Goal: Check status: Check status

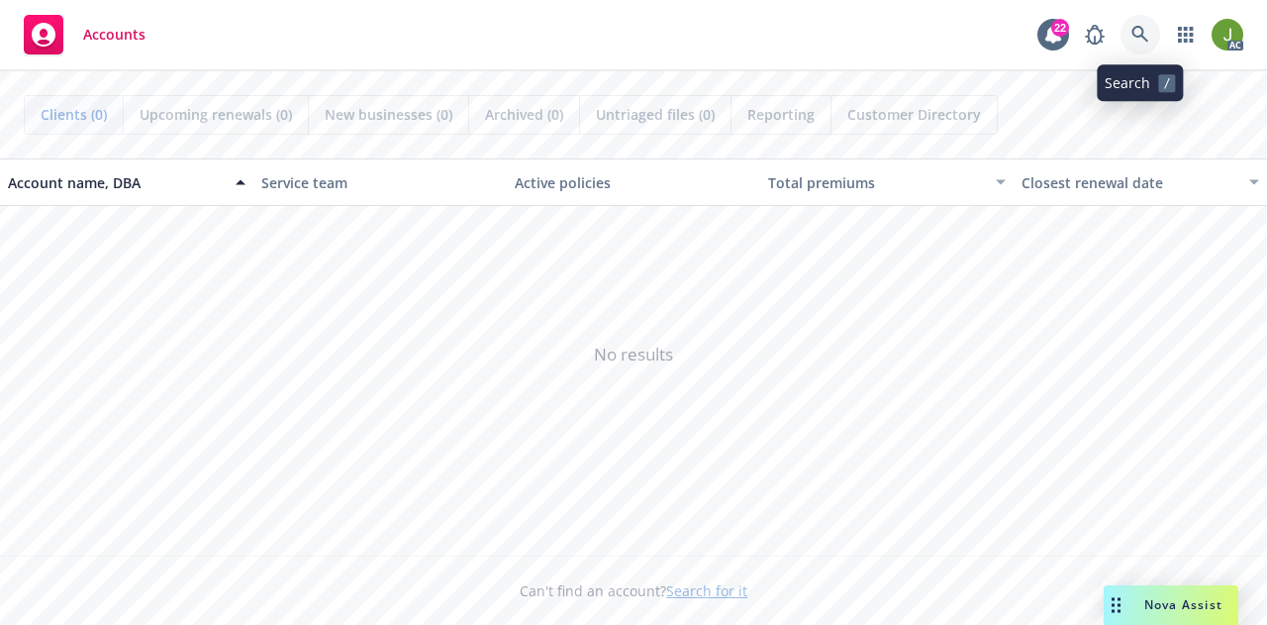
click at [1138, 39] on icon at bounding box center [1141, 35] width 18 height 18
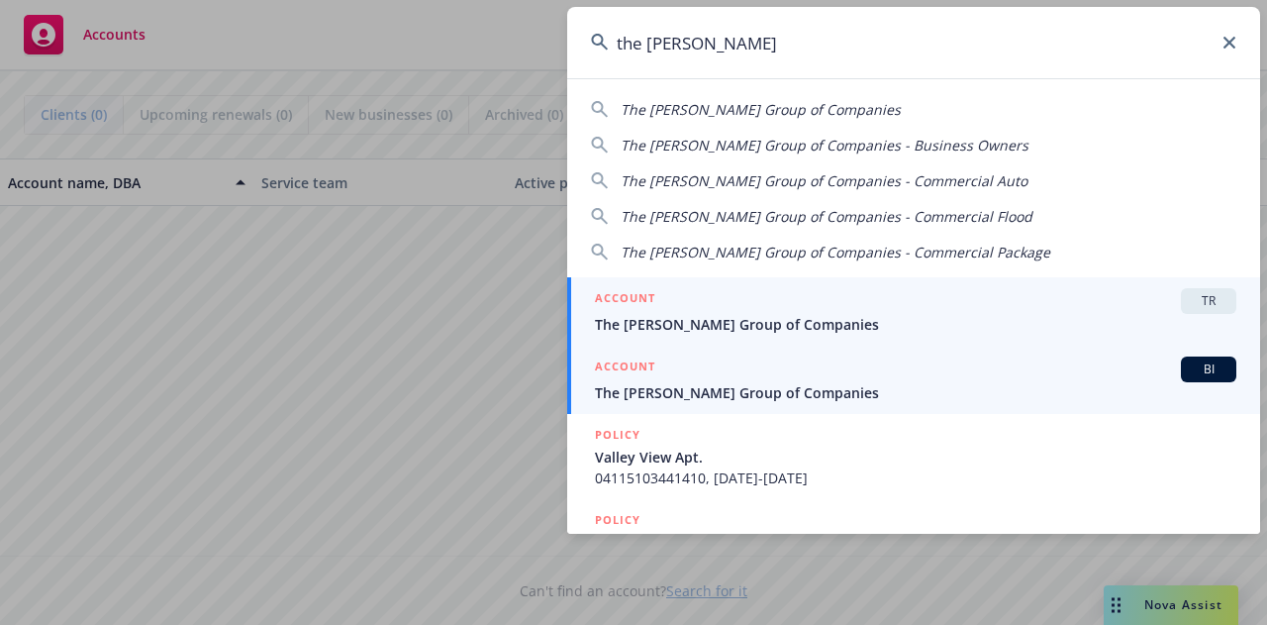
type input "the ratto gr"
click at [804, 385] on span "The Ratto Group of Companies" at bounding box center [916, 392] width 642 height 21
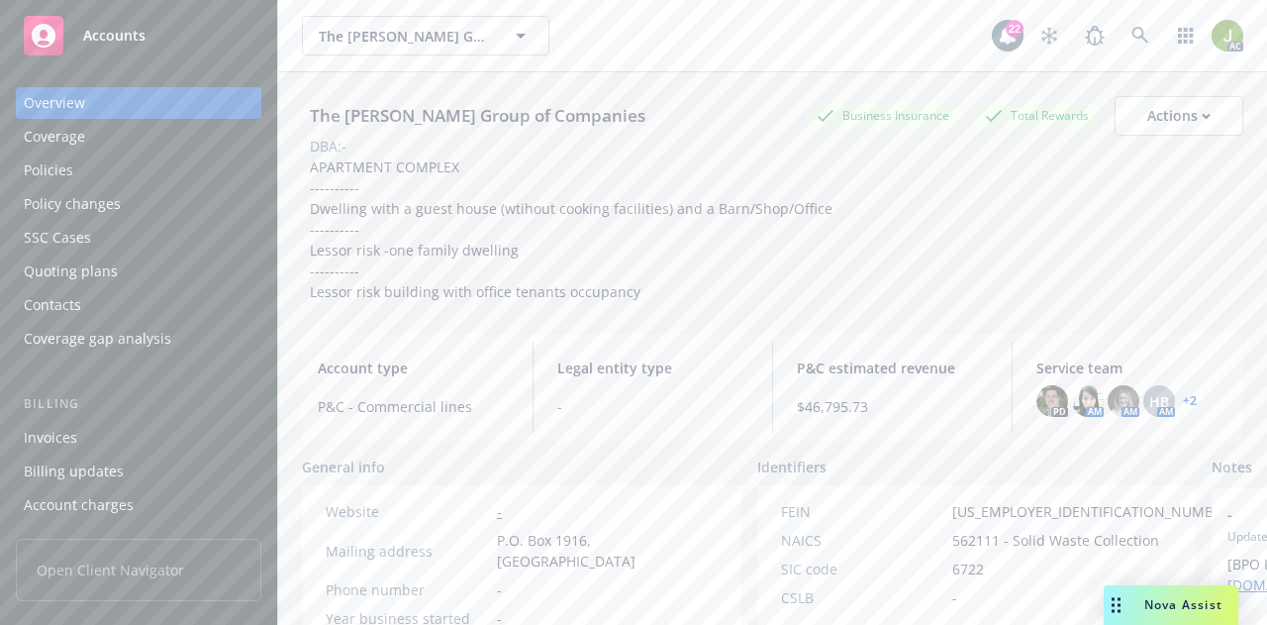
click at [65, 441] on div "Invoices" at bounding box center [50, 438] width 53 height 32
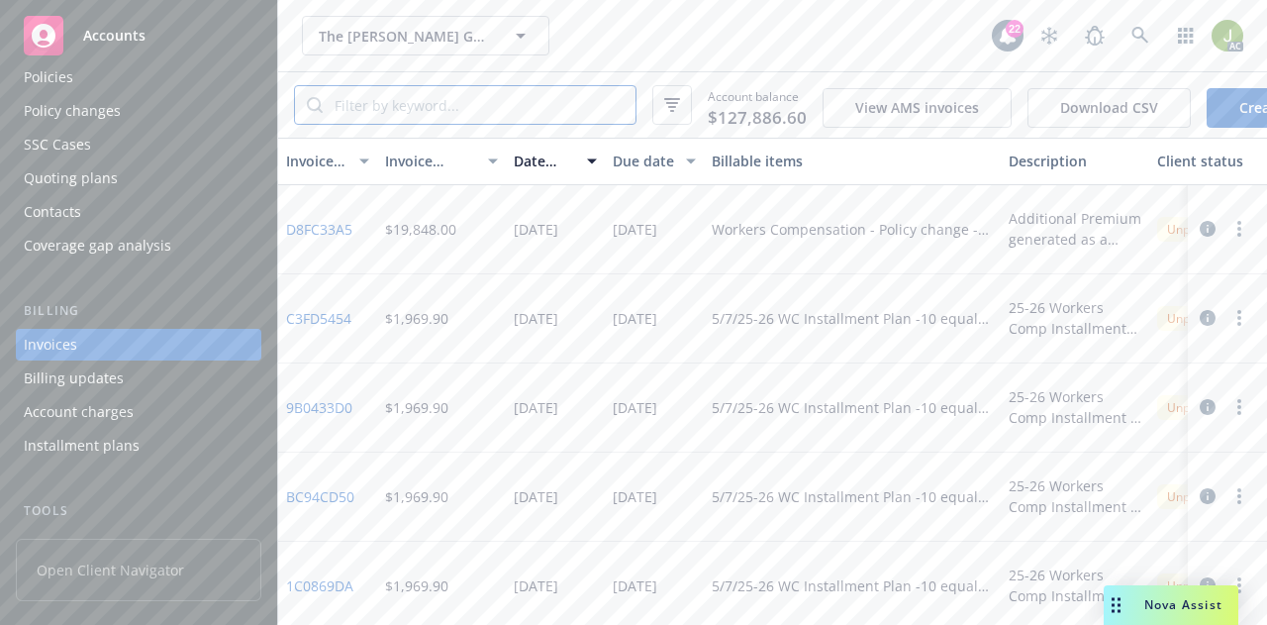
click at [477, 98] on input "search" at bounding box center [479, 105] width 313 height 38
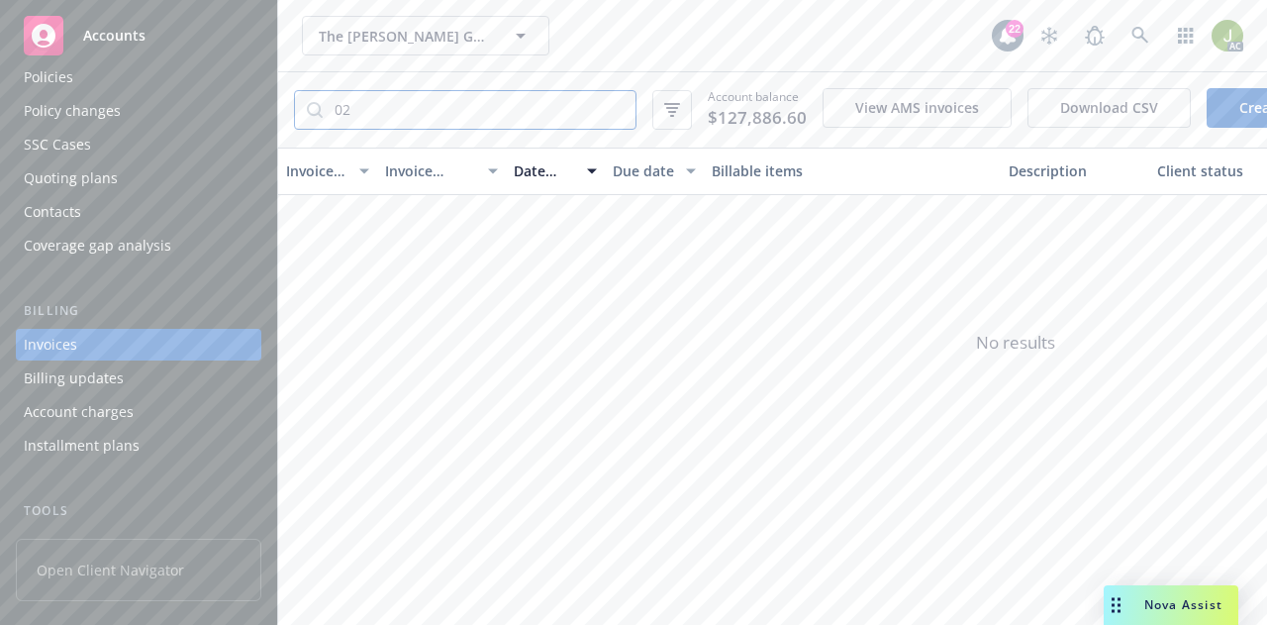
type input "0"
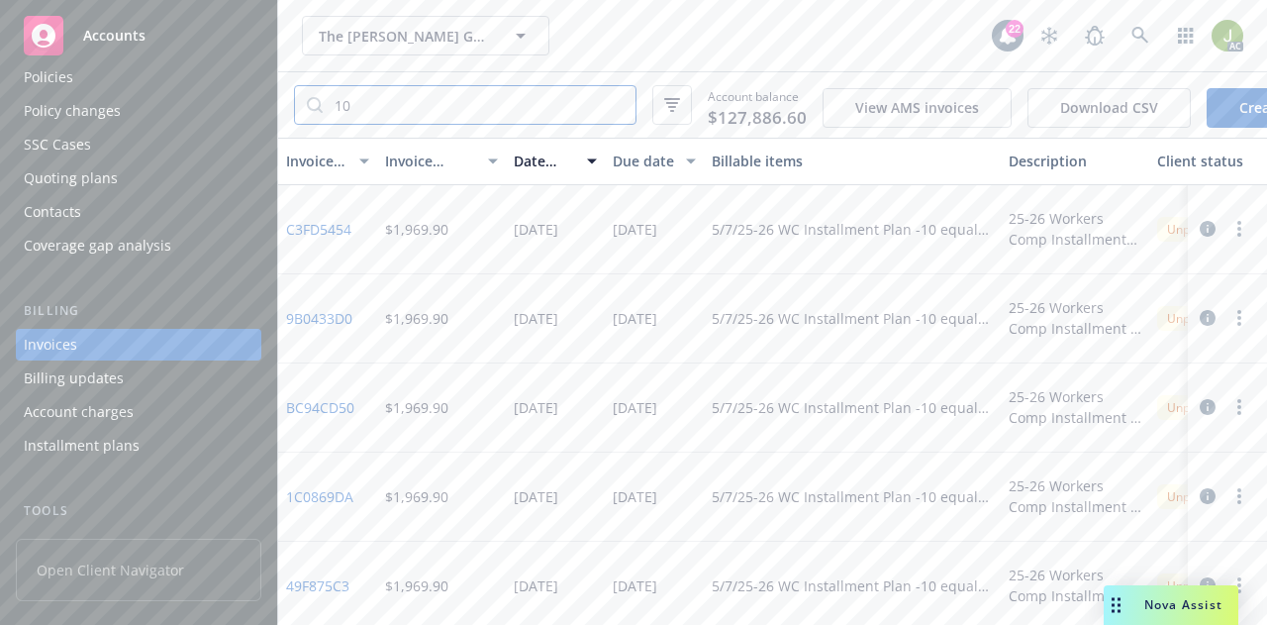
type input "1"
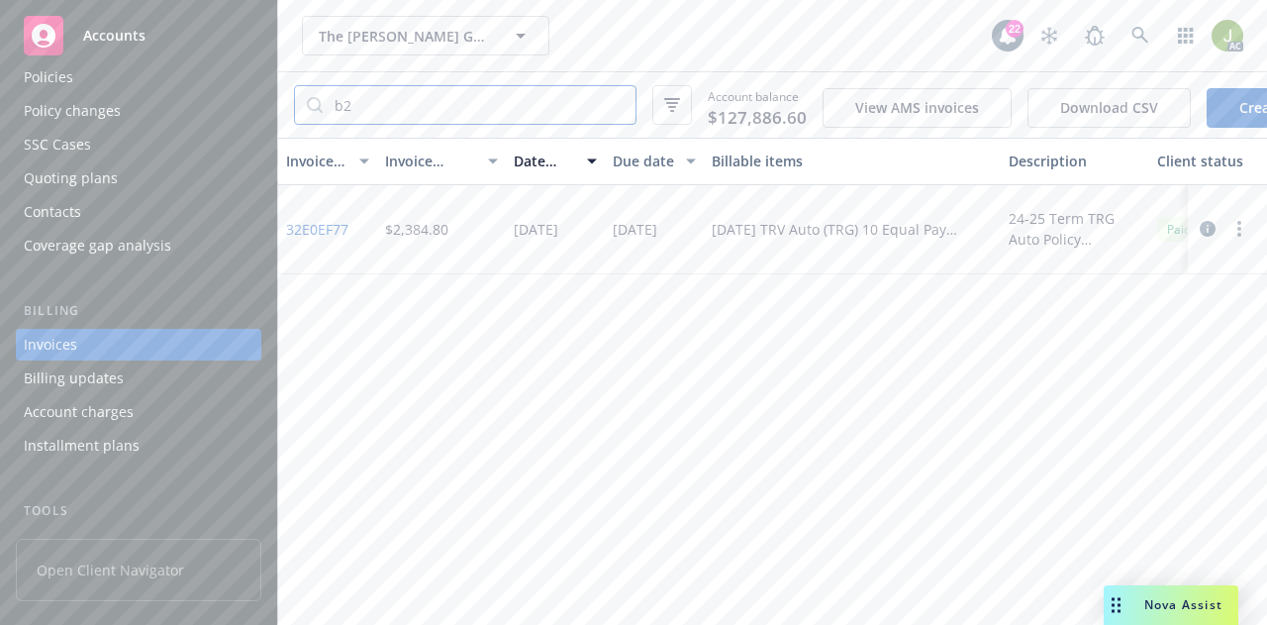
type input "b"
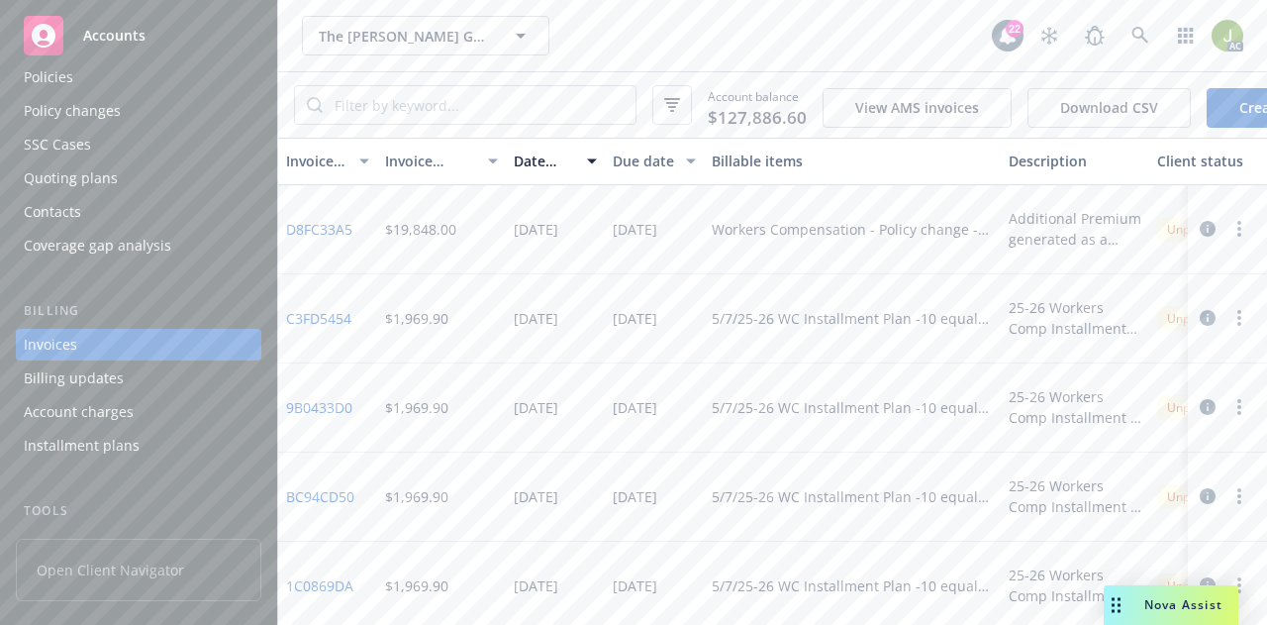
click at [141, 90] on div "Policies" at bounding box center [139, 77] width 230 height 32
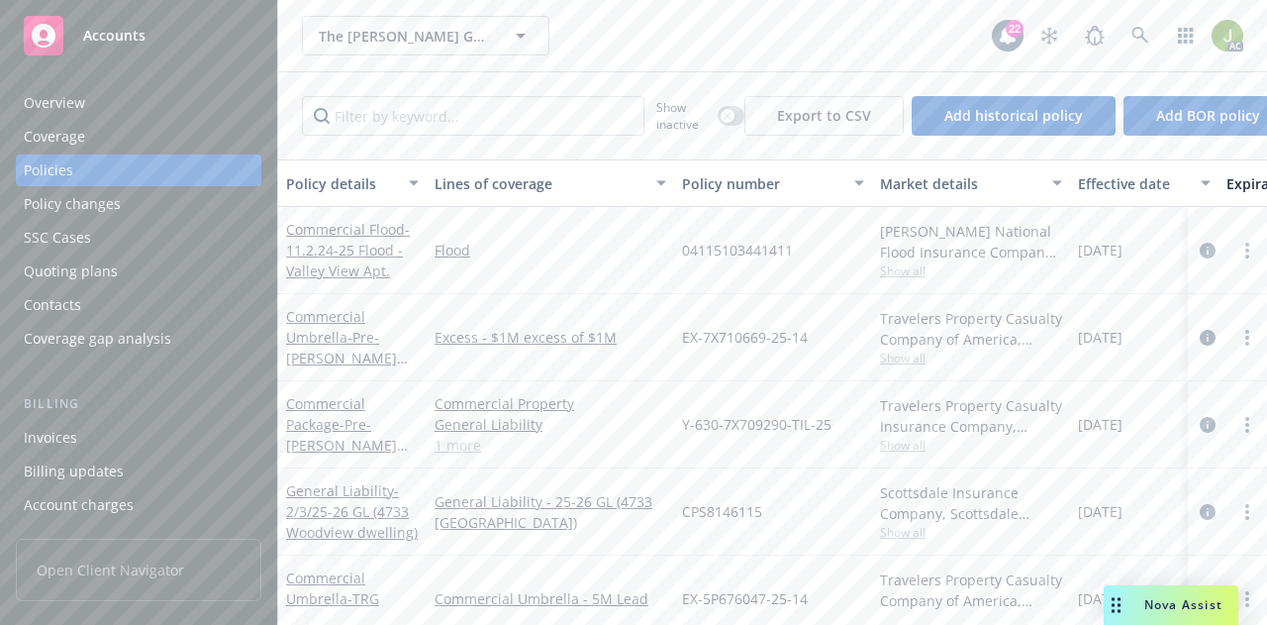
click at [158, 113] on div "Overview" at bounding box center [139, 103] width 230 height 32
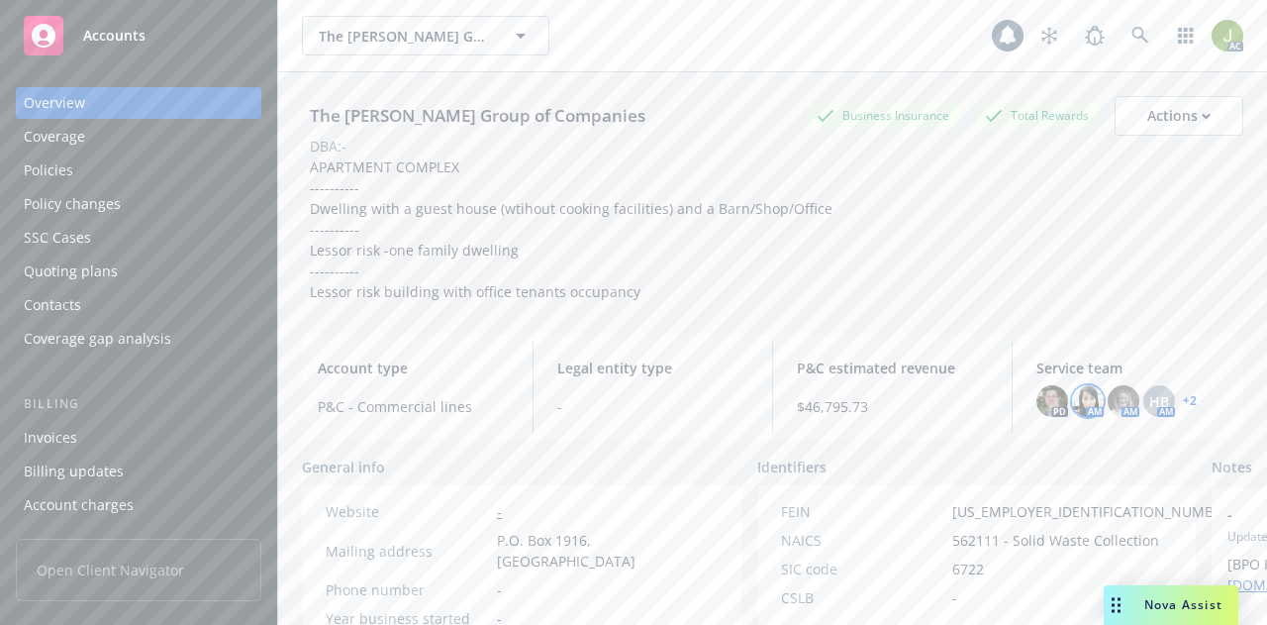
click at [1075, 411] on img at bounding box center [1088, 401] width 32 height 32
click at [1112, 411] on img at bounding box center [1124, 401] width 32 height 32
click at [1149, 409] on span "HB" at bounding box center [1159, 401] width 20 height 21
click at [1183, 403] on link "+ 2" at bounding box center [1190, 401] width 14 height 12
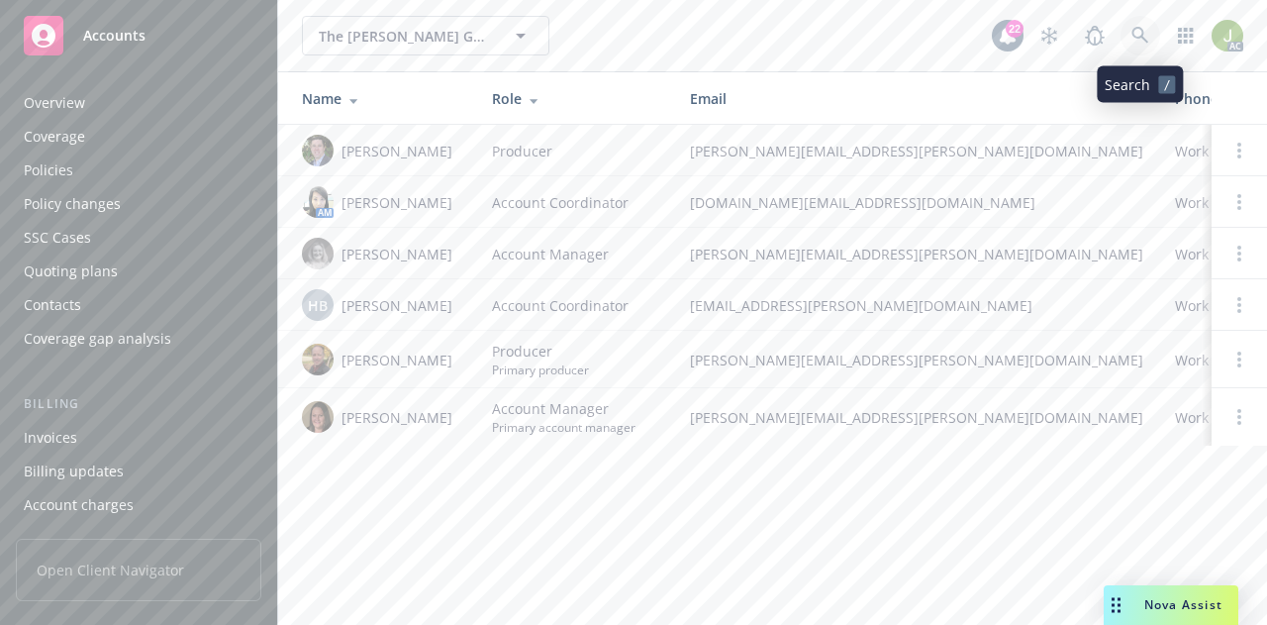
click at [1136, 38] on icon at bounding box center [1140, 35] width 17 height 17
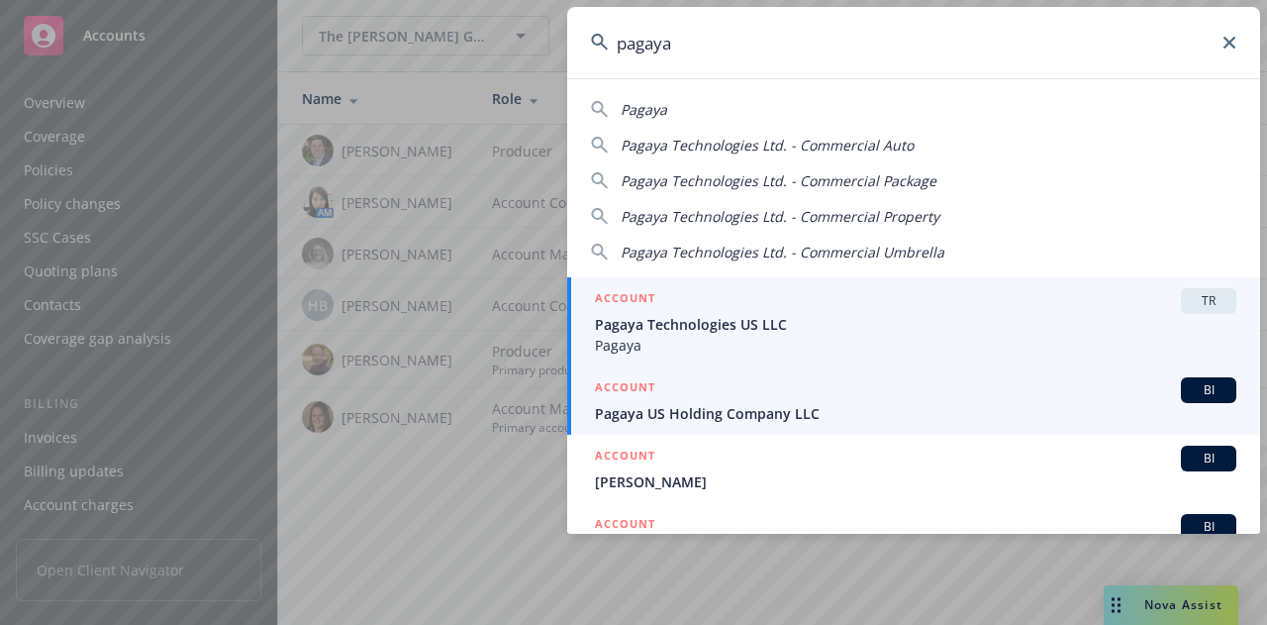
type input "pagaya"
click at [800, 398] on div "ACCOUNT BI" at bounding box center [916, 390] width 642 height 26
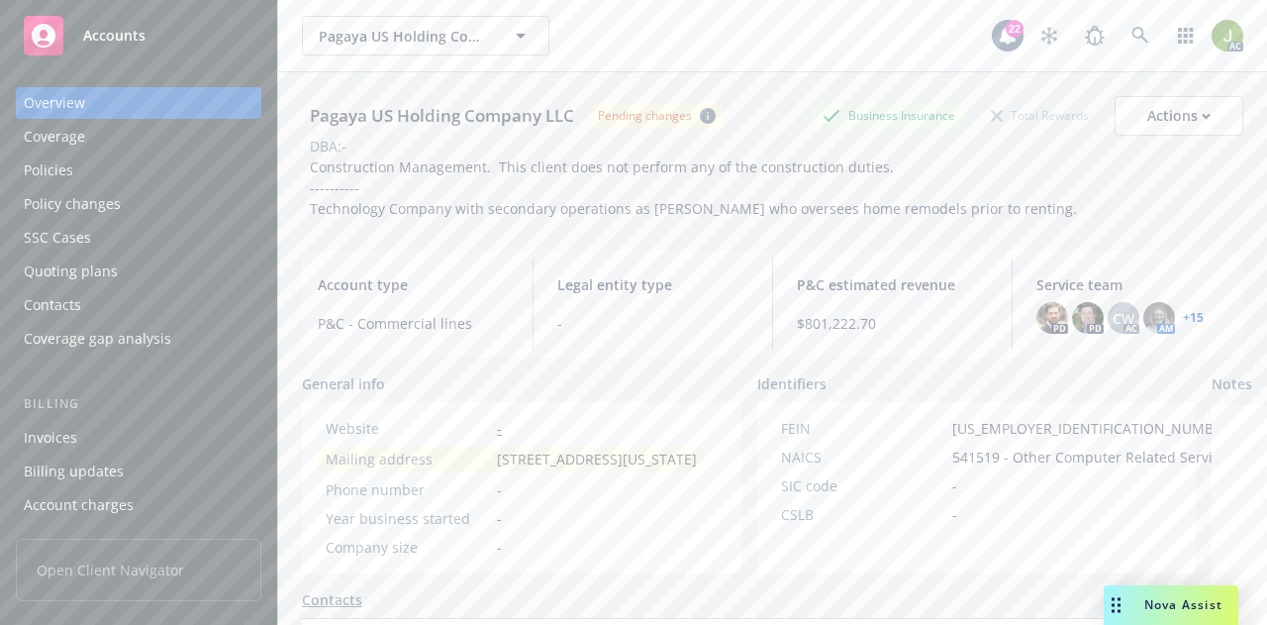
click at [113, 437] on div "Invoices" at bounding box center [139, 438] width 230 height 32
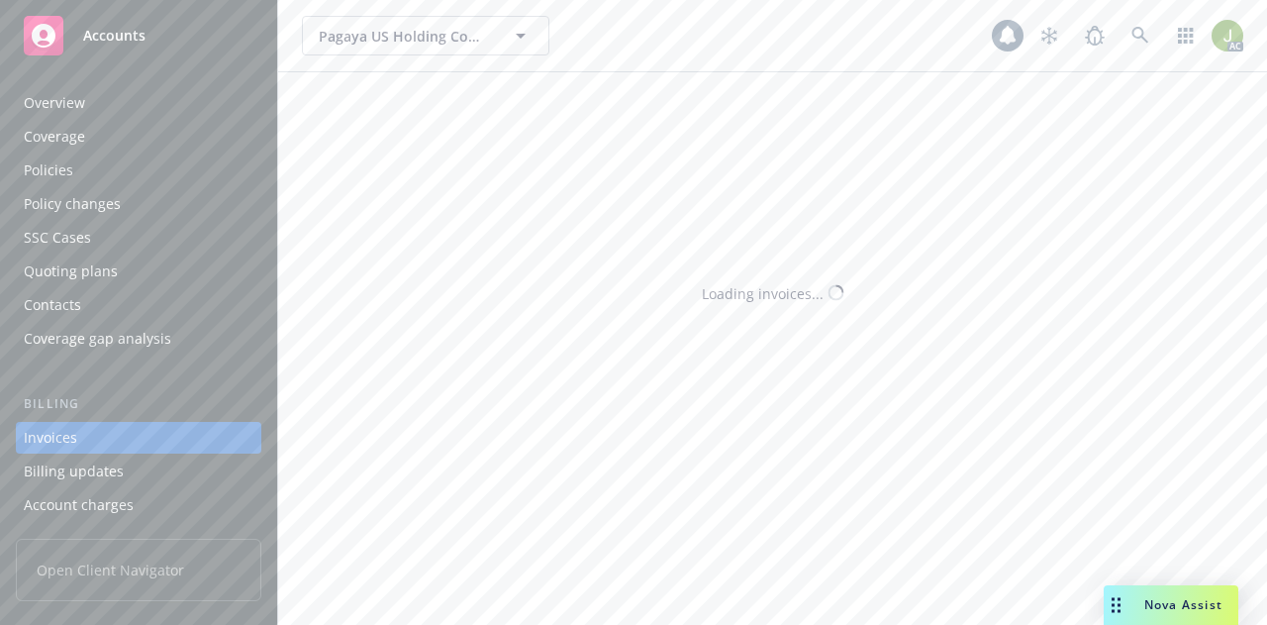
scroll to position [93, 0]
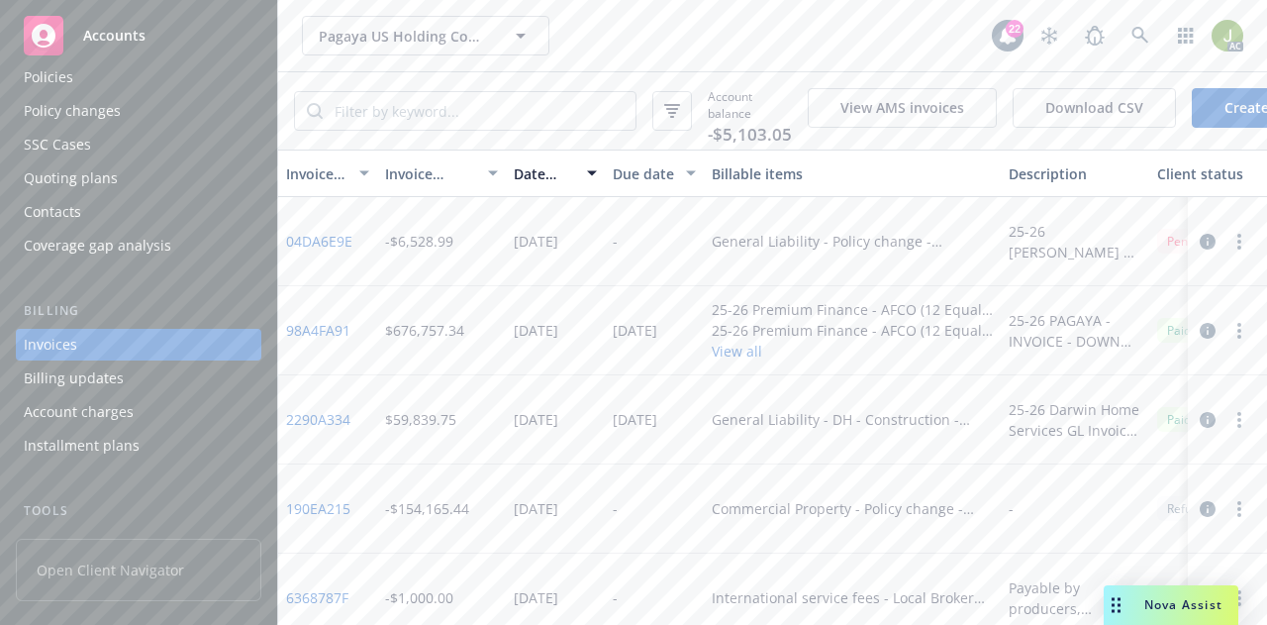
click at [1061, 105] on button "Download CSV" at bounding box center [1094, 108] width 163 height 40
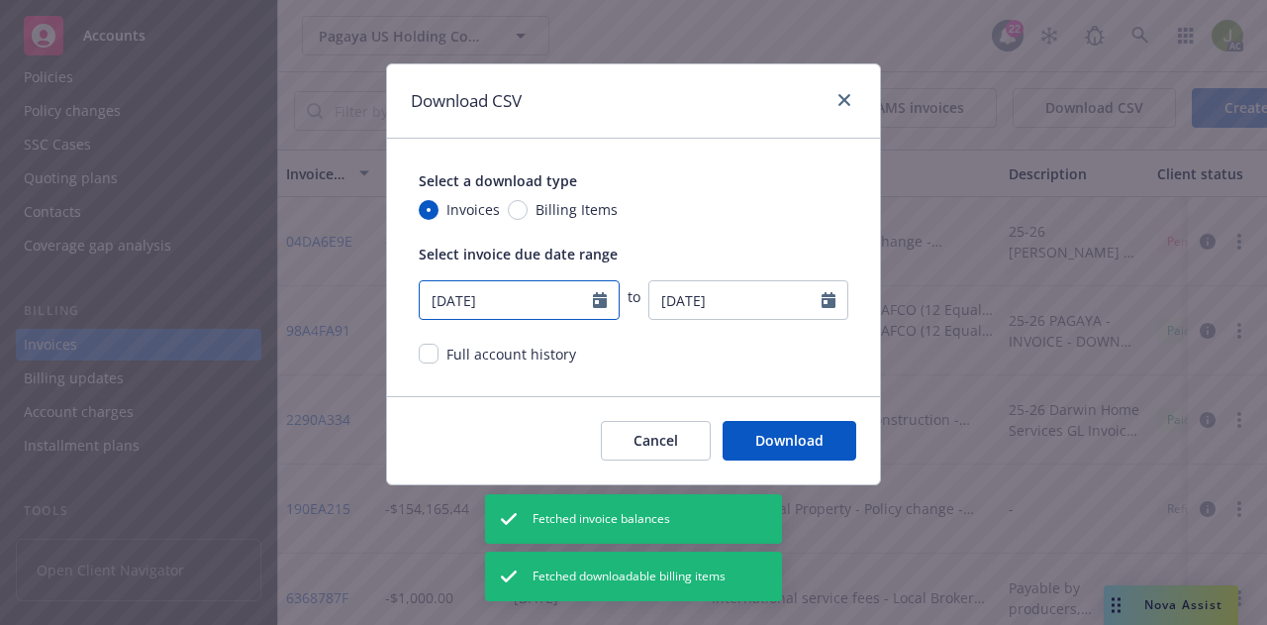
click at [600, 295] on icon "Calendar" at bounding box center [600, 300] width 14 height 16
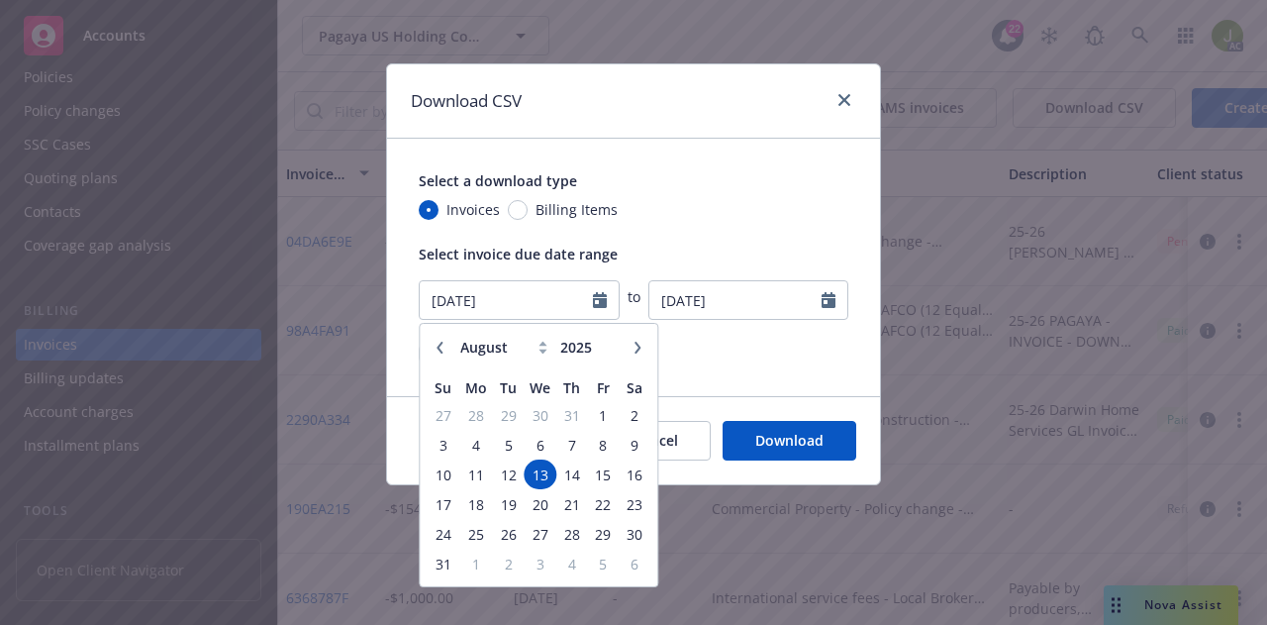
click at [447, 348] on button "button" at bounding box center [440, 348] width 24 height 24
select select "6"
click at [440, 407] on span "1" at bounding box center [443, 415] width 27 height 25
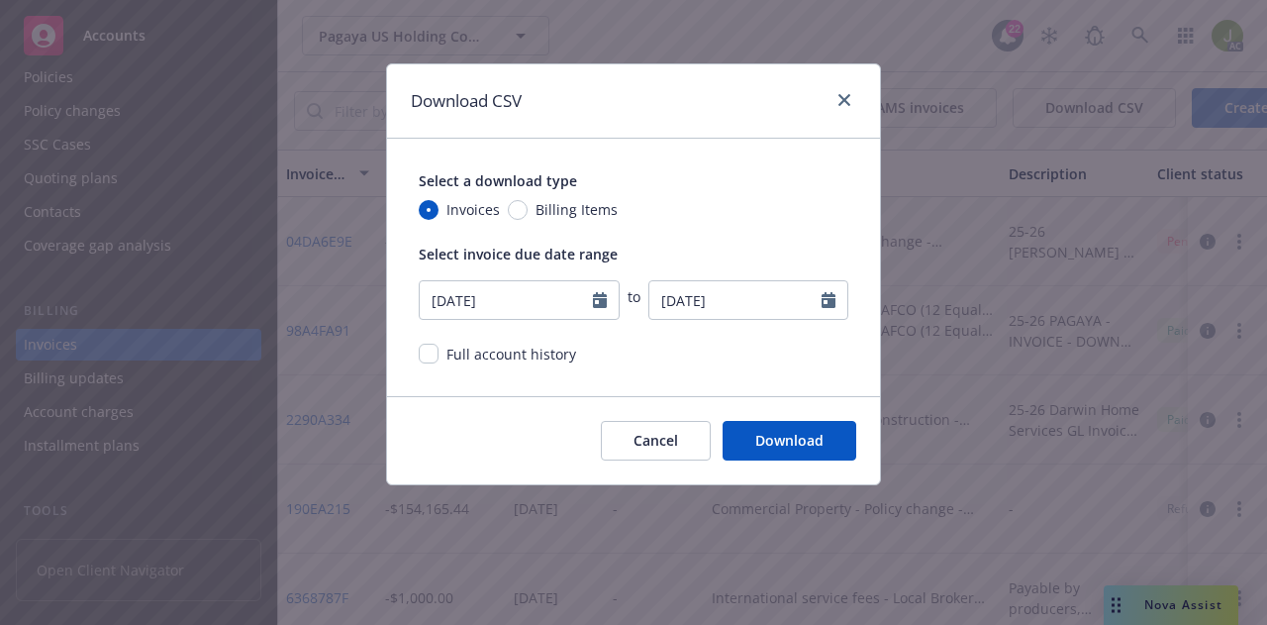
type input "06/01/2025"
click at [765, 441] on button "Download" at bounding box center [790, 441] width 134 height 40
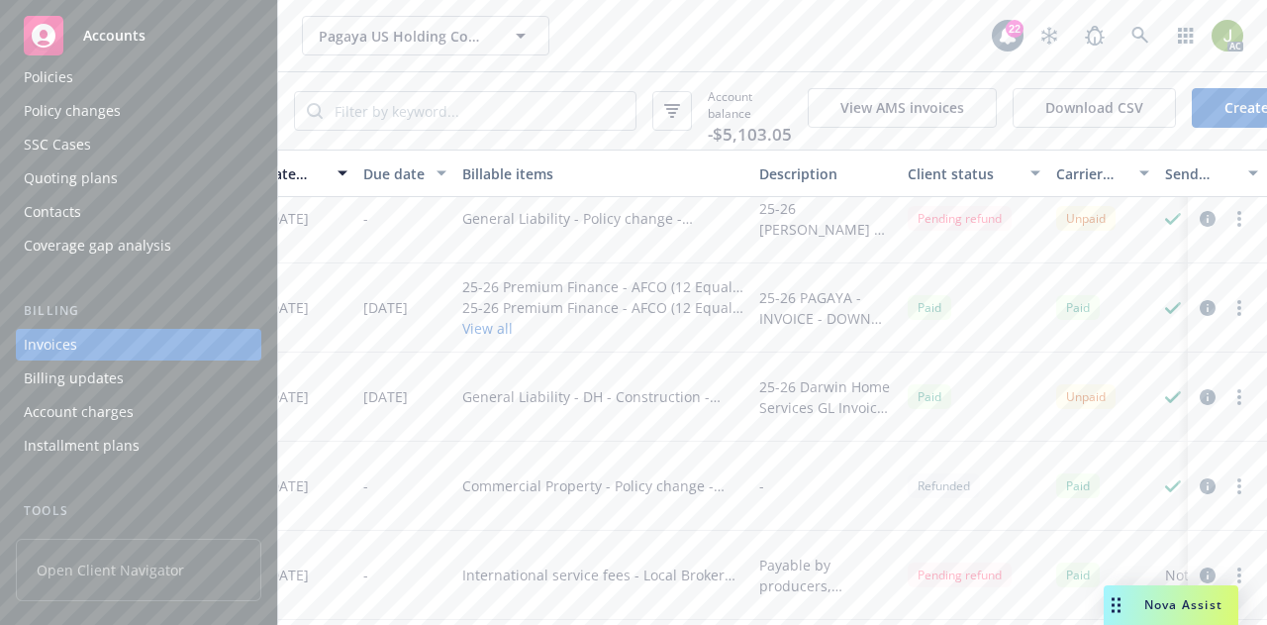
scroll to position [0, 249]
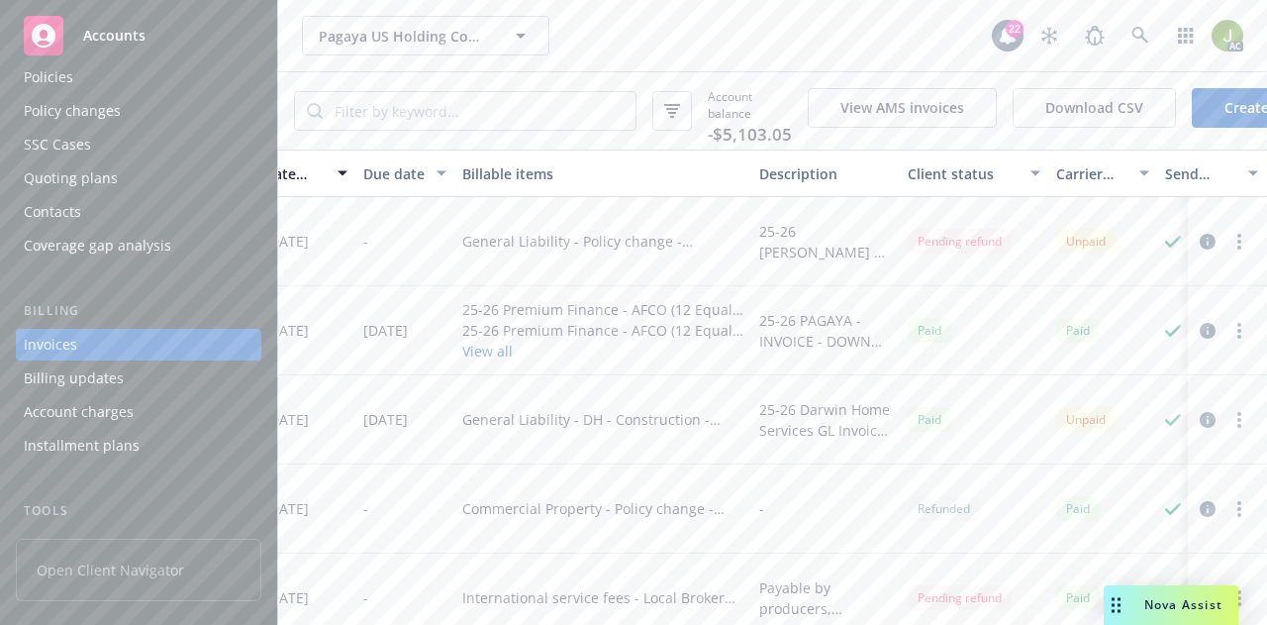
click at [133, 84] on div "Policies" at bounding box center [139, 77] width 230 height 32
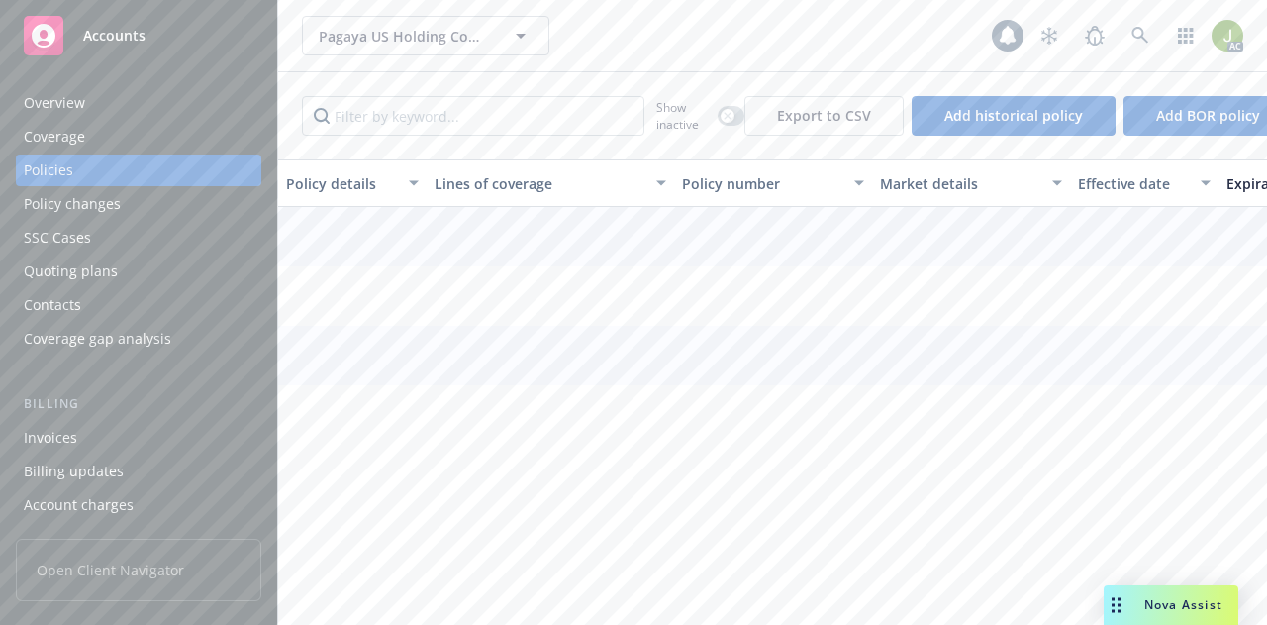
click at [153, 98] on div "Overview" at bounding box center [139, 103] width 230 height 32
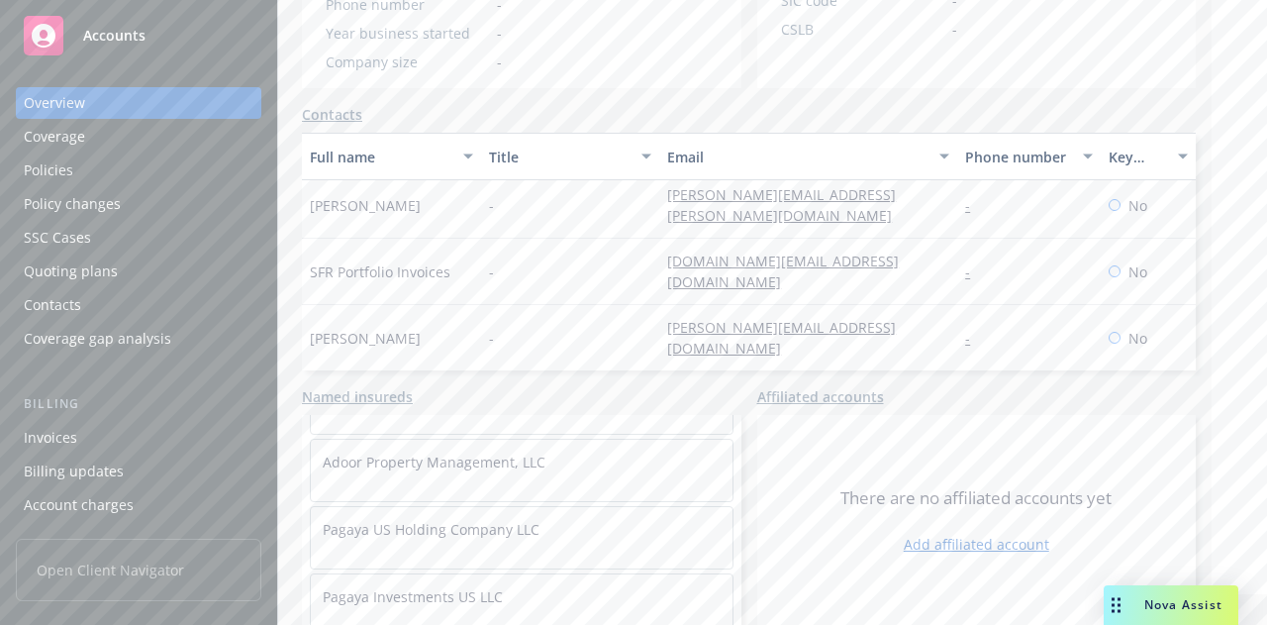
scroll to position [693, 0]
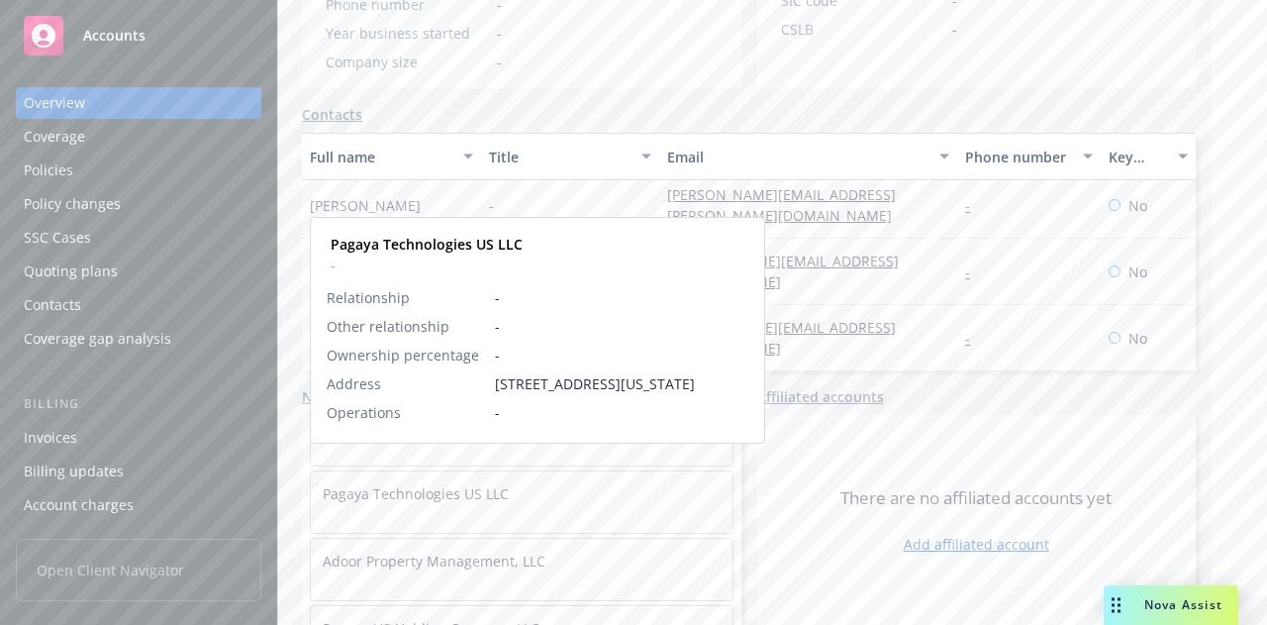
click at [459, 499] on div "Pagaya Technologies US LLC" at bounding box center [522, 493] width 422 height 45
click at [442, 484] on link "Pagaya Technologies US LLC" at bounding box center [416, 493] width 186 height 19
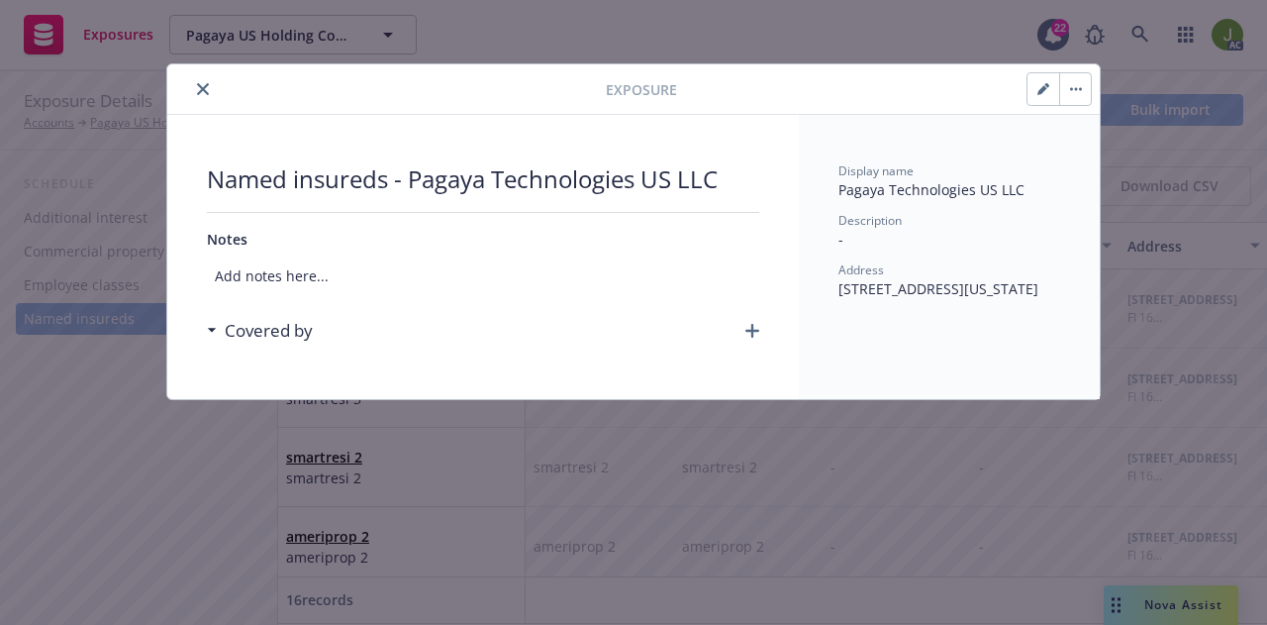
click at [210, 329] on icon at bounding box center [212, 331] width 8 height 4
click at [204, 89] on icon "close" at bounding box center [203, 89] width 12 height 12
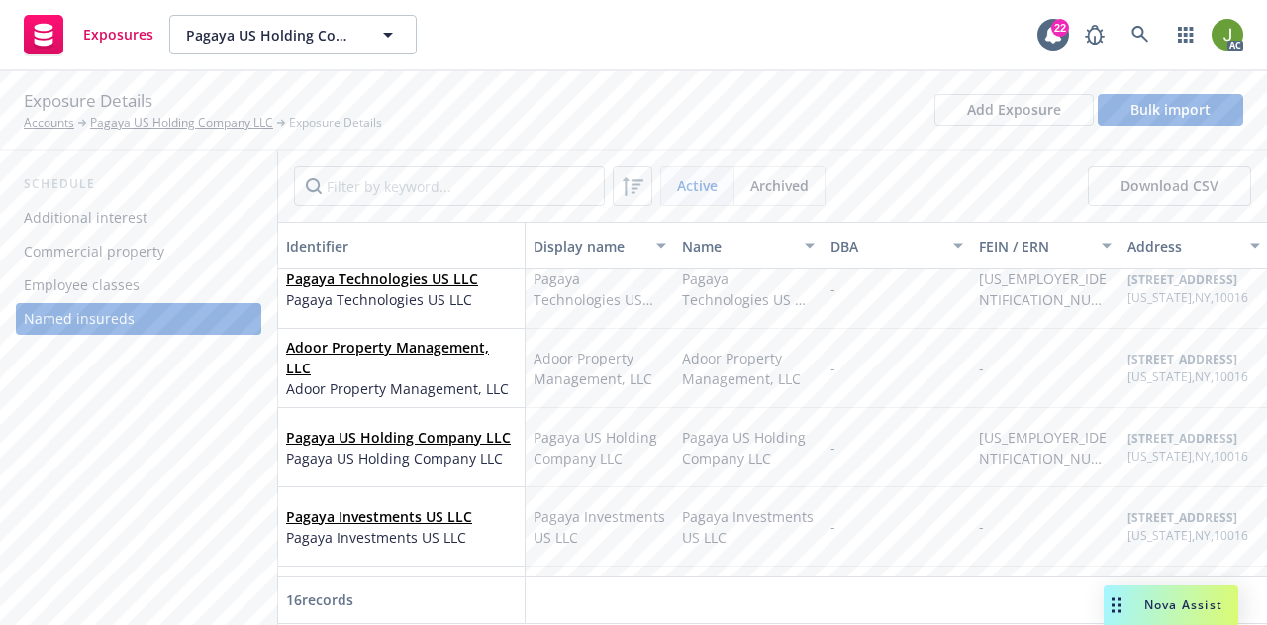
scroll to position [975, 0]
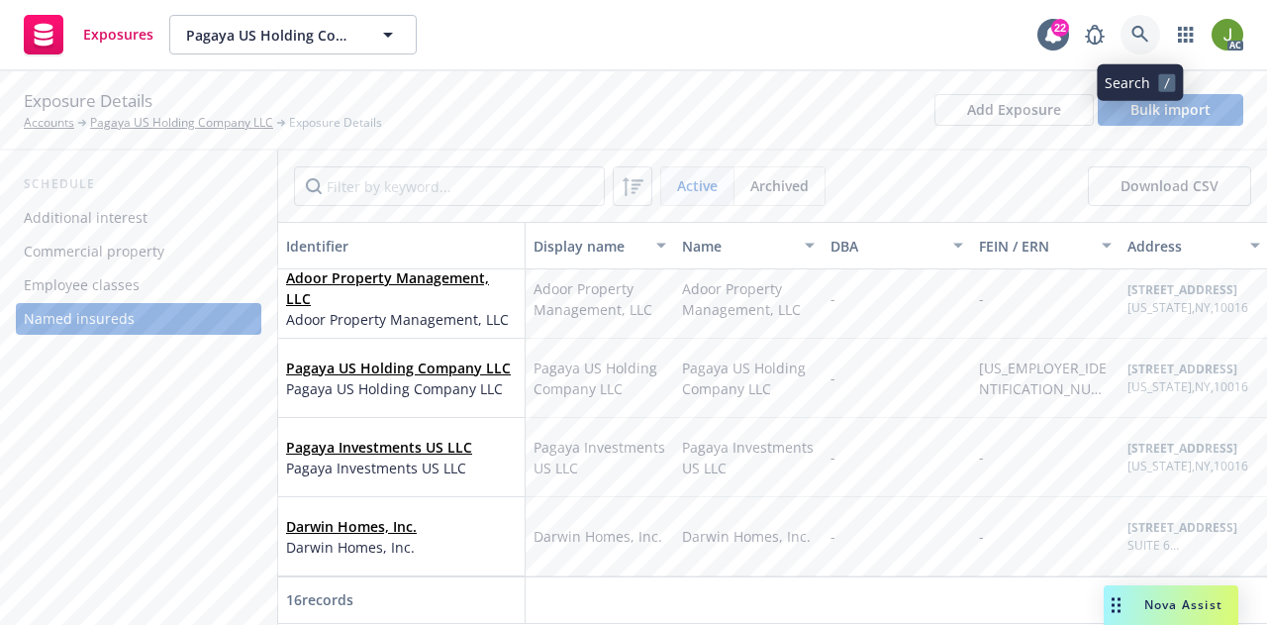
click at [1138, 35] on icon at bounding box center [1141, 35] width 18 height 18
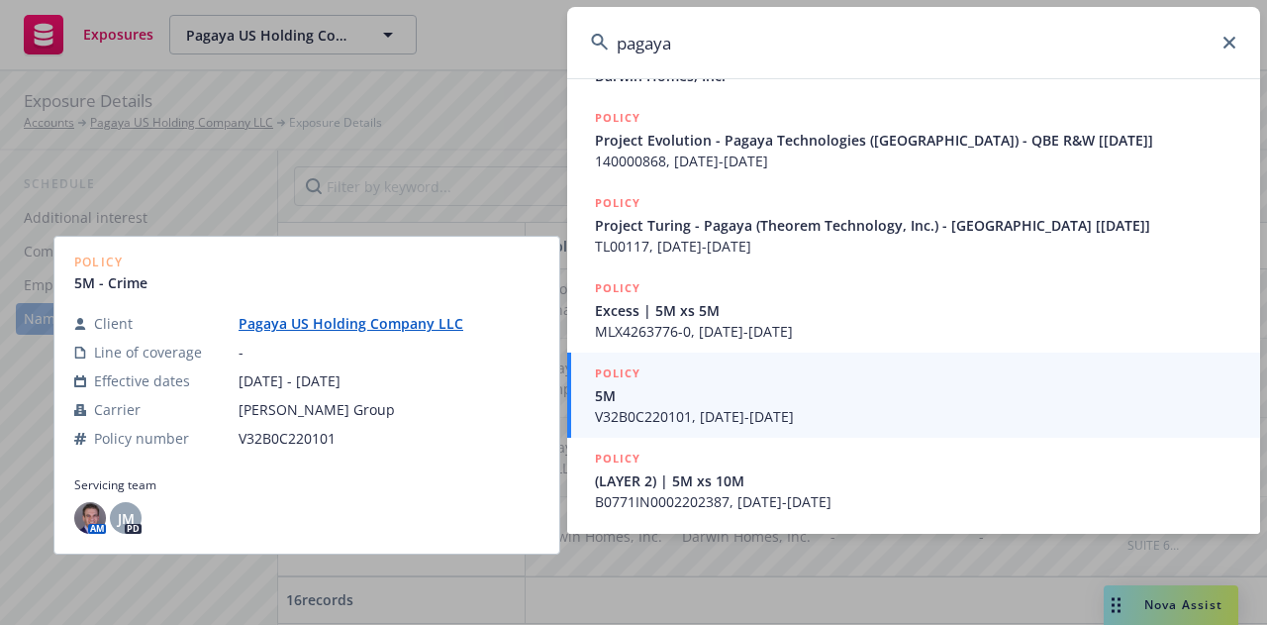
scroll to position [444, 0]
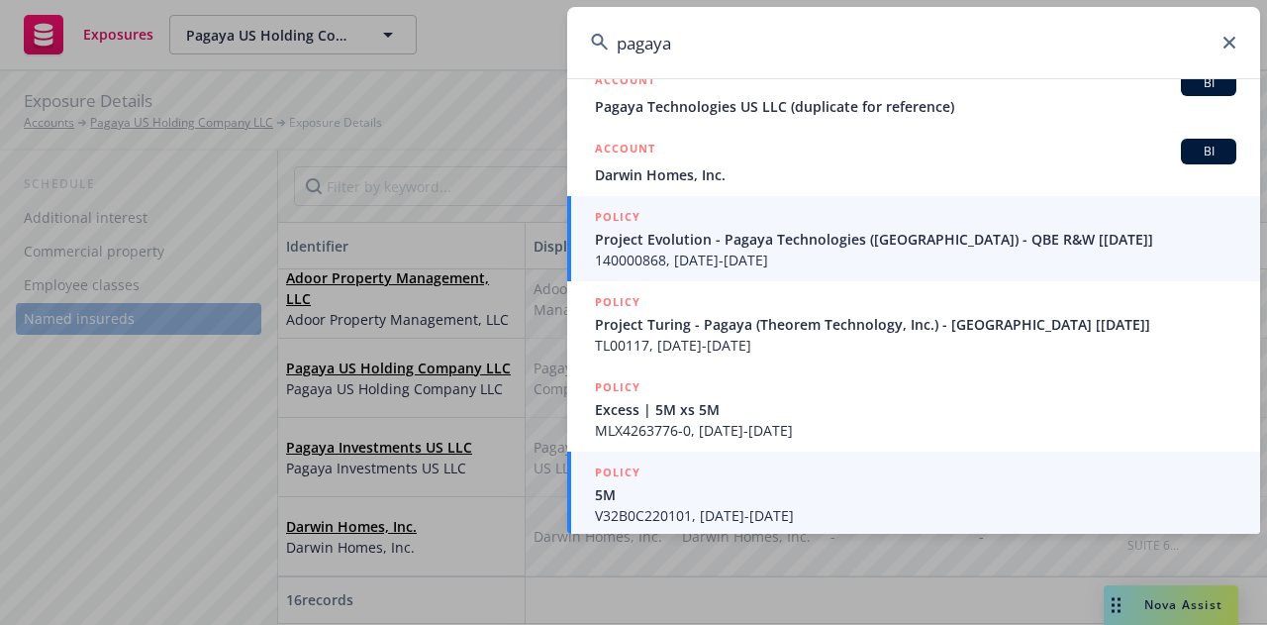
type input "pagaya"
click at [850, 241] on span "Project Evolution - Pagaya Technologies (Darwin) - QBE R&W [12/28/2022]" at bounding box center [916, 239] width 642 height 21
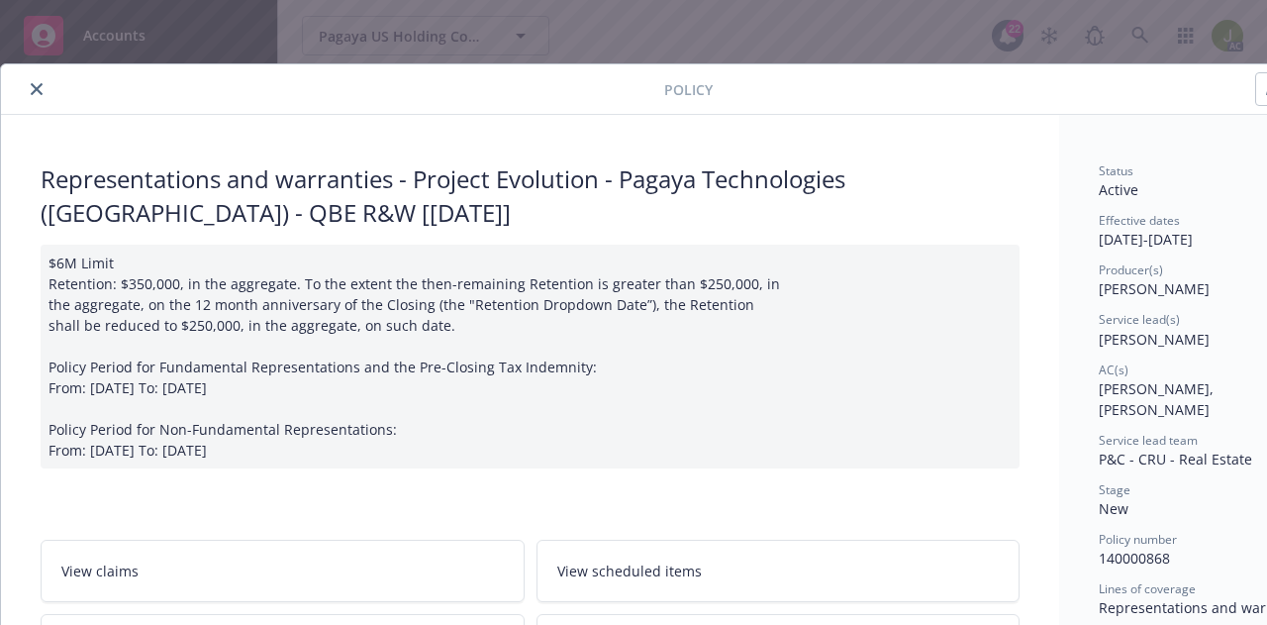
click at [44, 86] on button "close" at bounding box center [37, 89] width 24 height 24
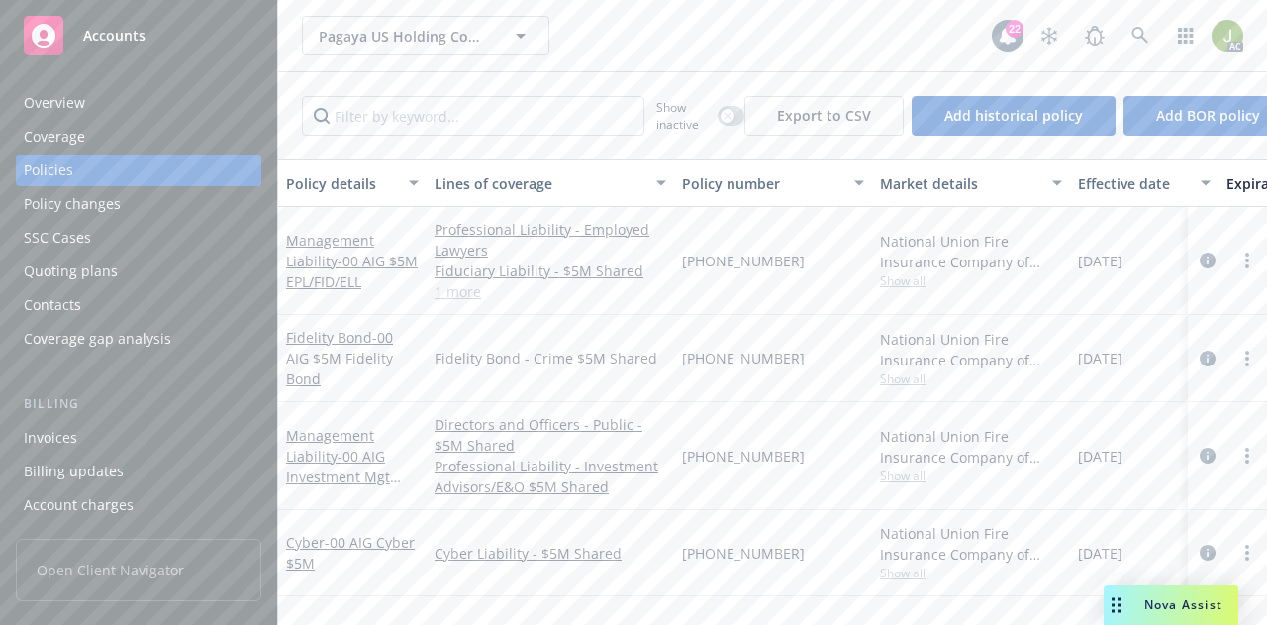
click at [86, 434] on div "Invoices" at bounding box center [139, 438] width 230 height 32
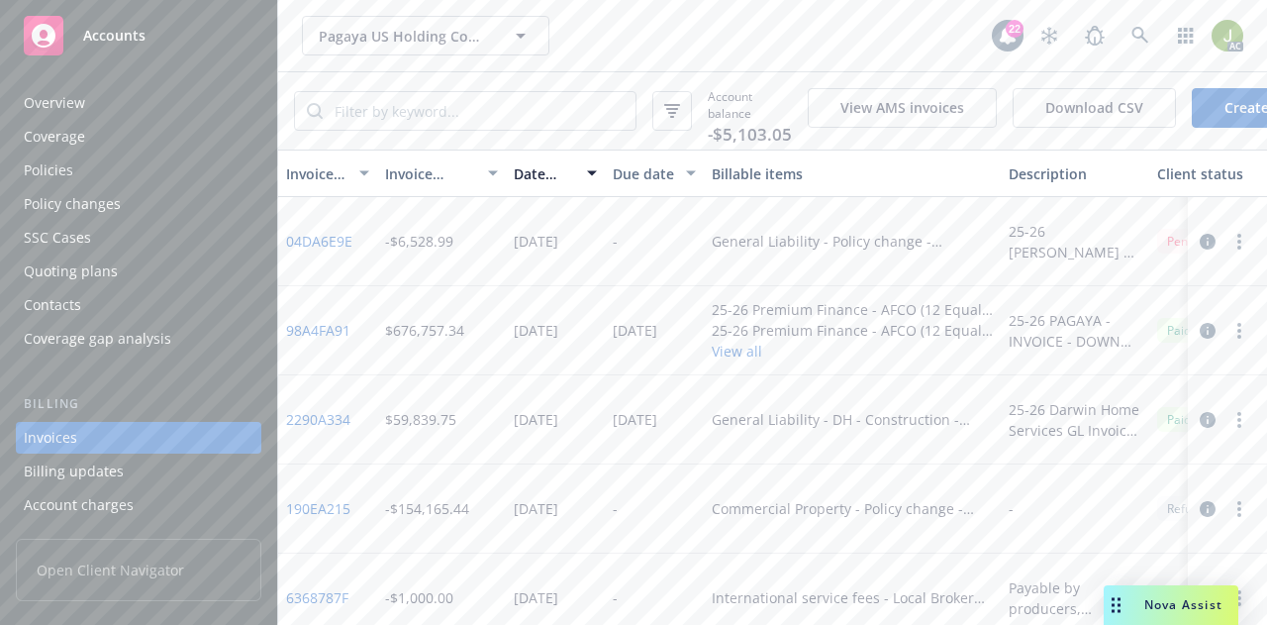
click at [103, 111] on div "Overview" at bounding box center [139, 103] width 230 height 32
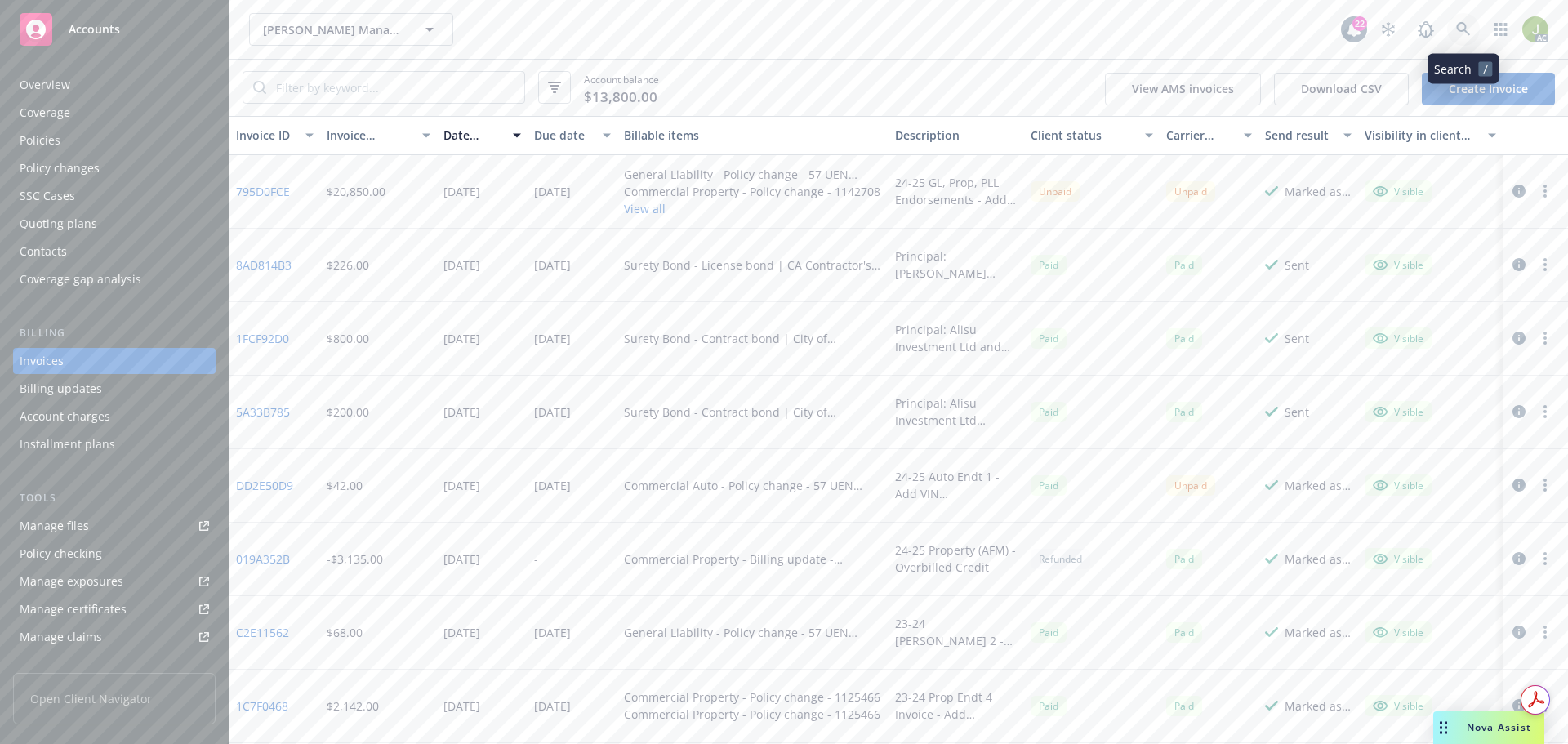
click at [1472, 26] on link at bounding box center [1463, 30] width 33 height 33
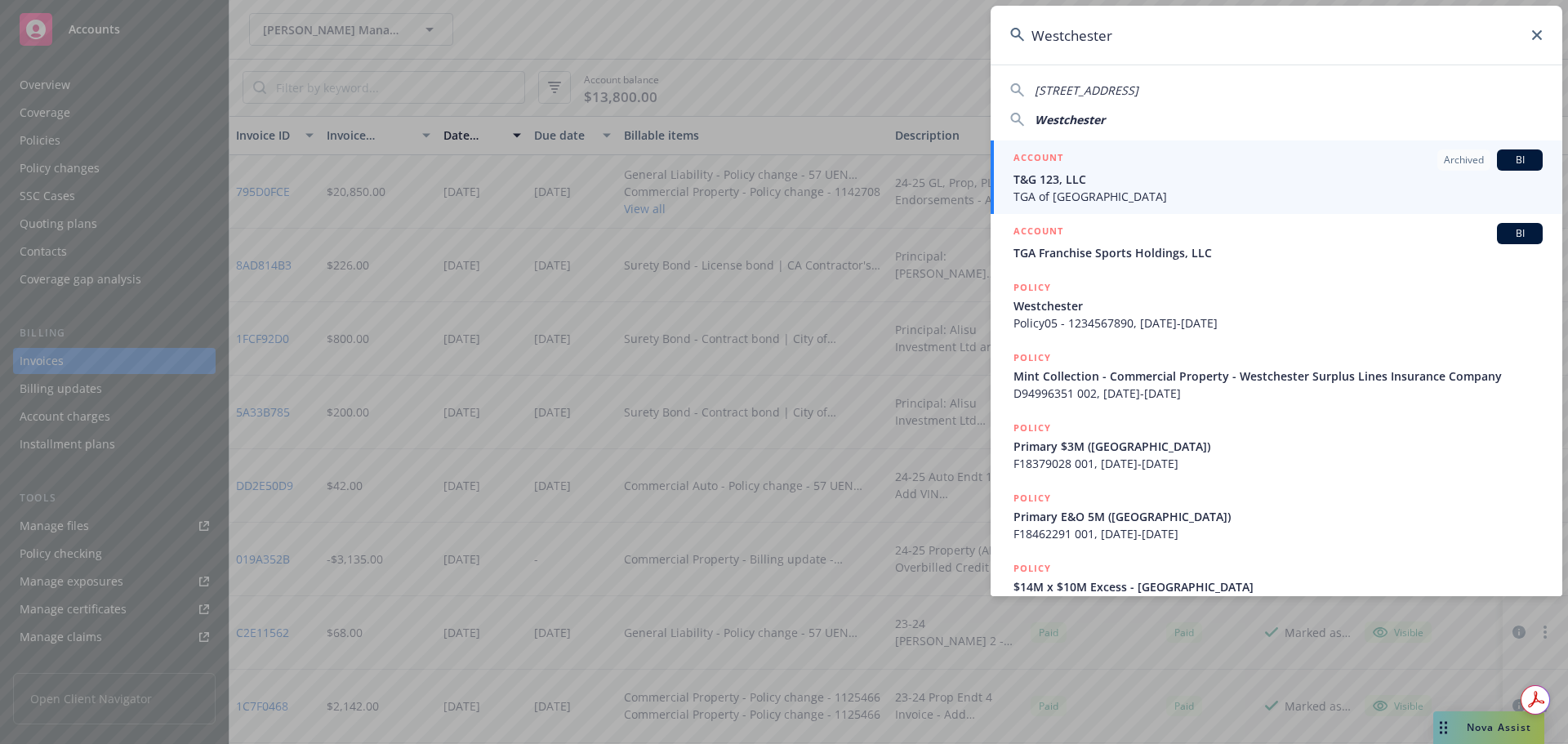
click at [1158, 111] on div "Westchester" at bounding box center [1276, 120] width 532 height 17
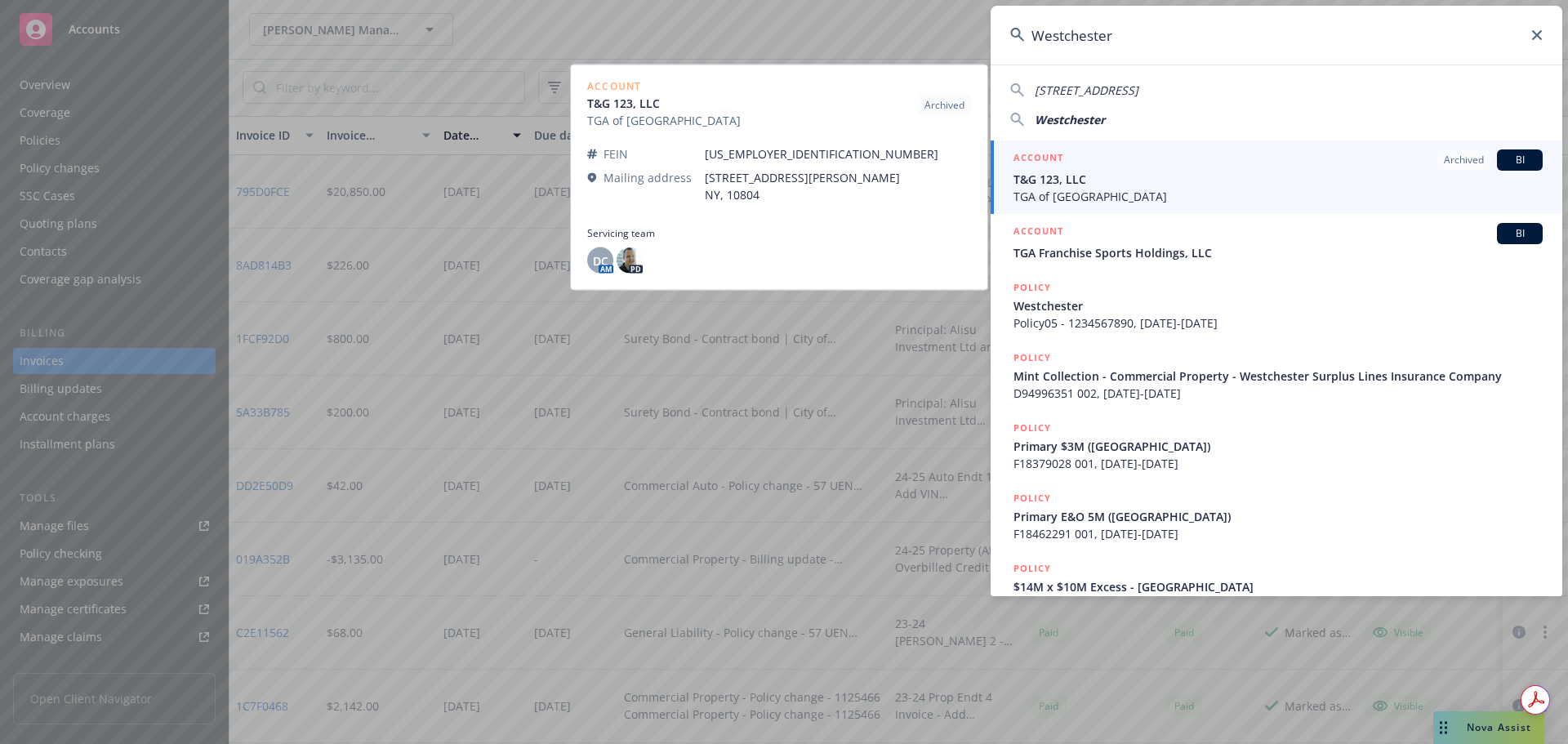
type input "Westchester"
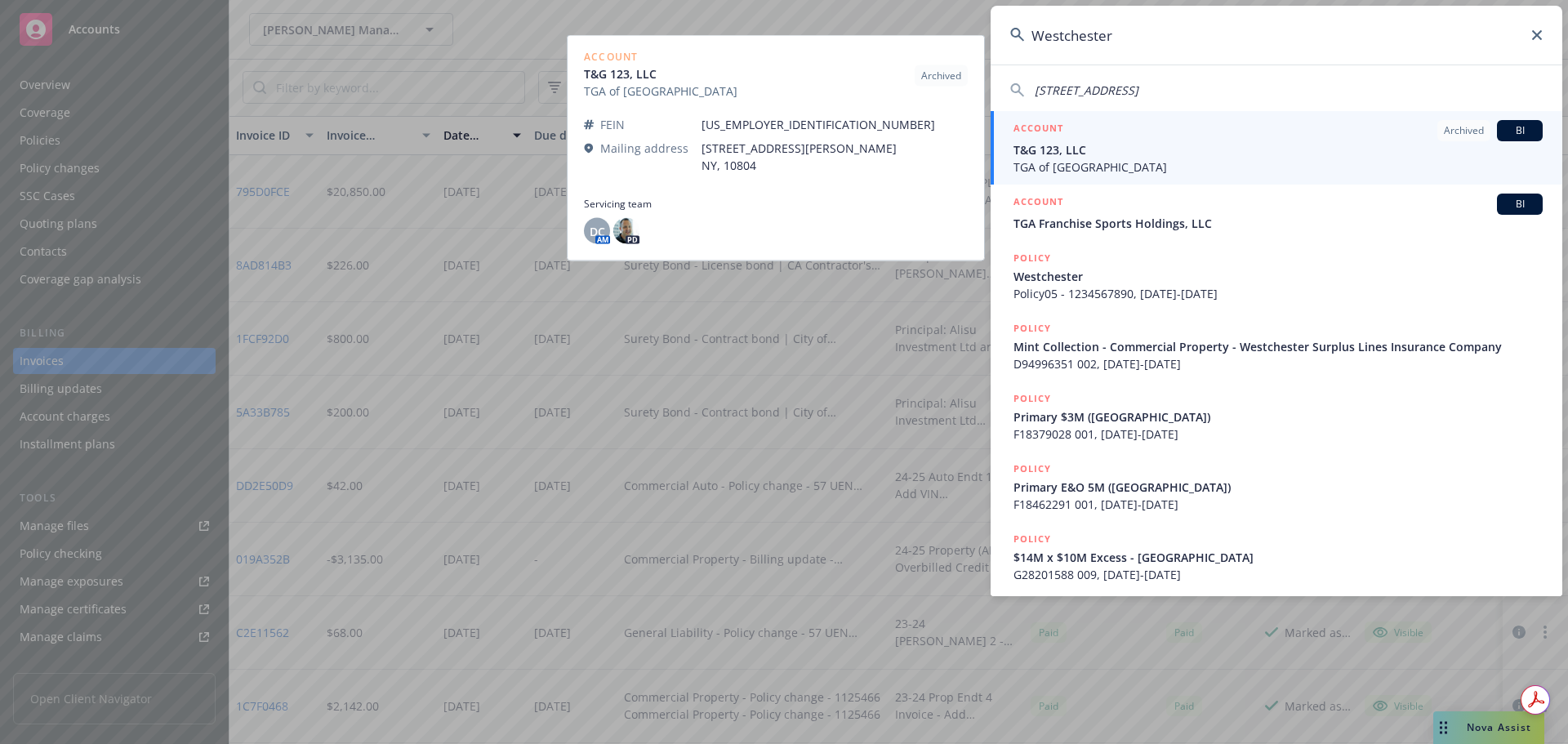
click at [1161, 140] on div "ACCOUNT Archived BI" at bounding box center [1278, 131] width 530 height 21
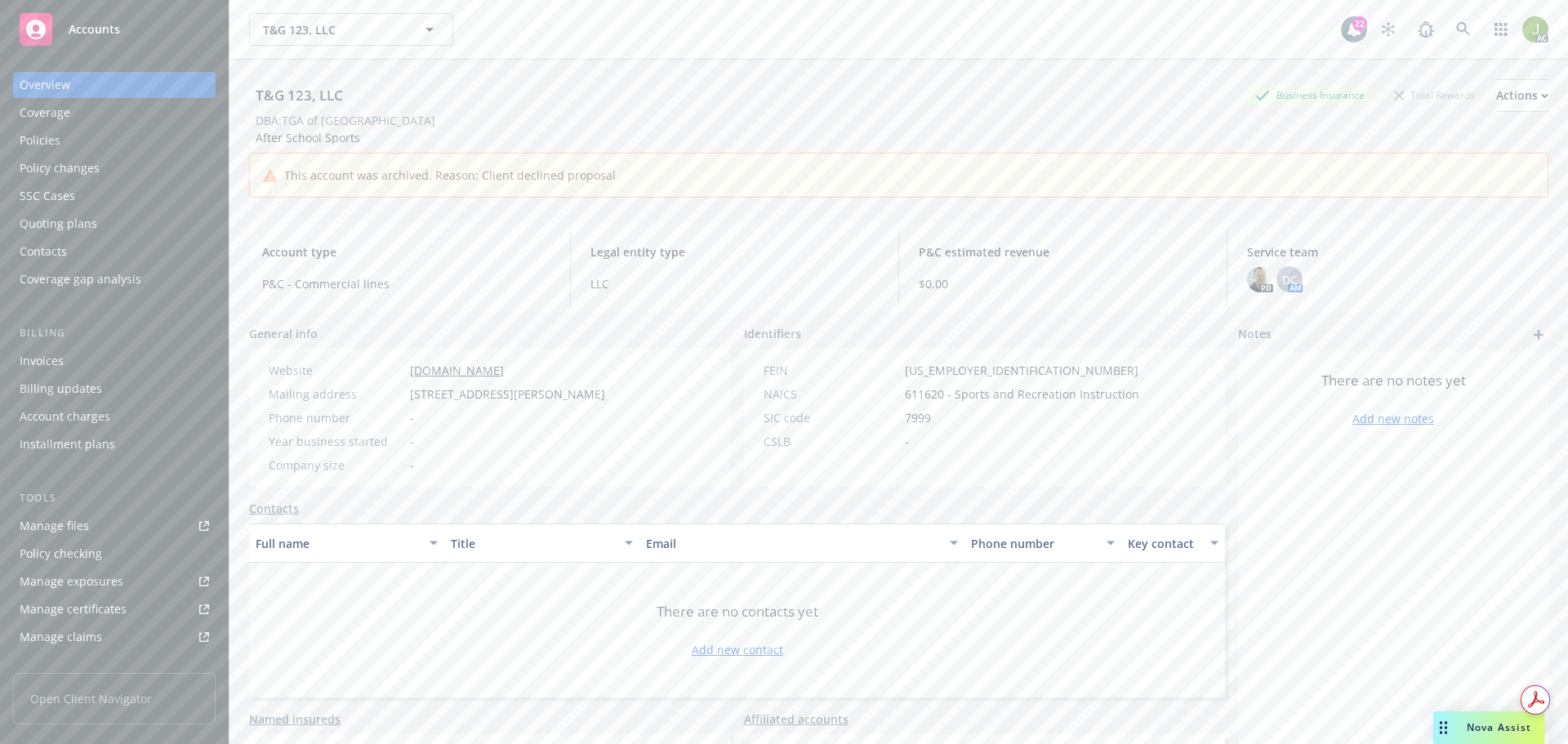
click at [90, 357] on div "Invoices" at bounding box center [115, 361] width 190 height 26
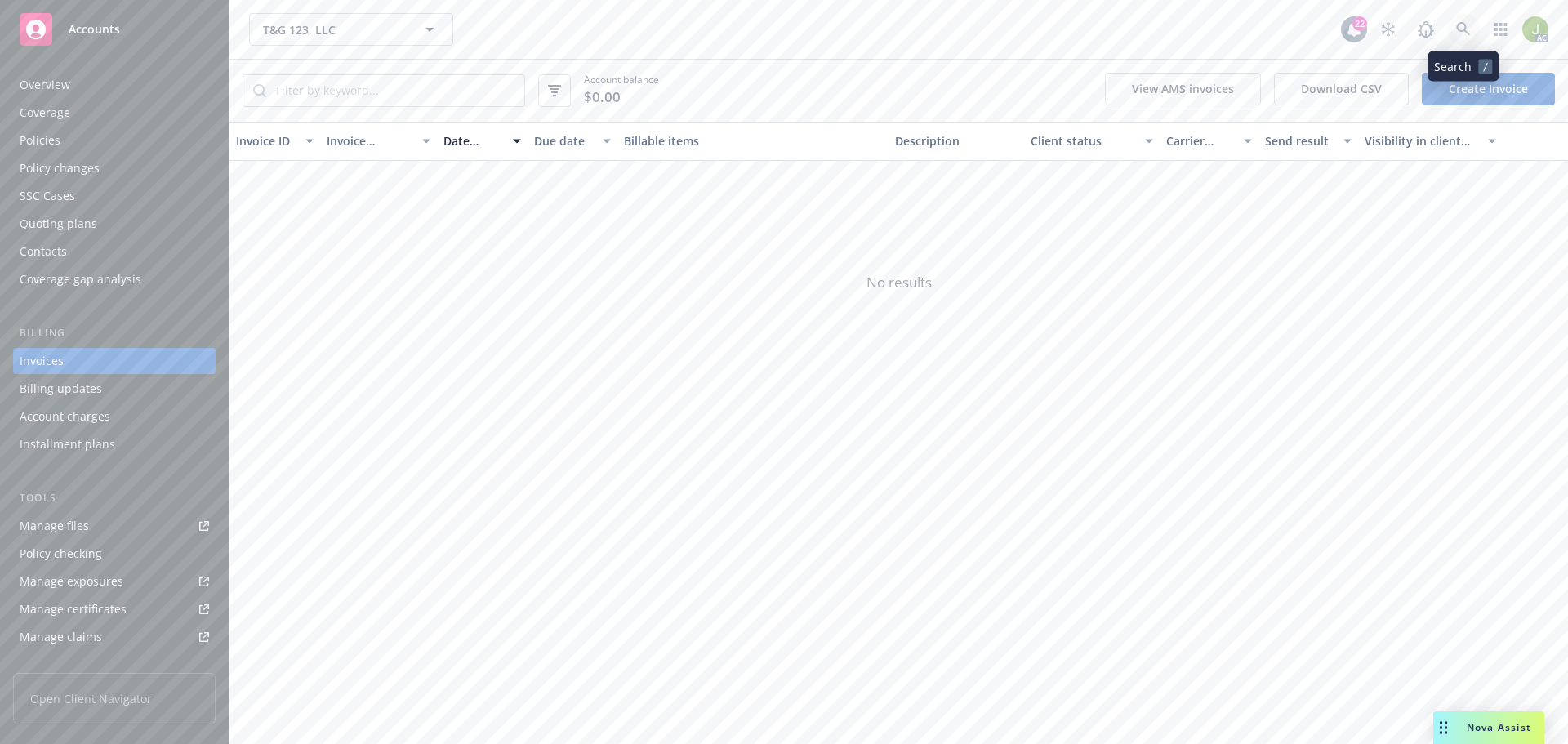
click at [1454, 36] on link at bounding box center [1463, 30] width 33 height 33
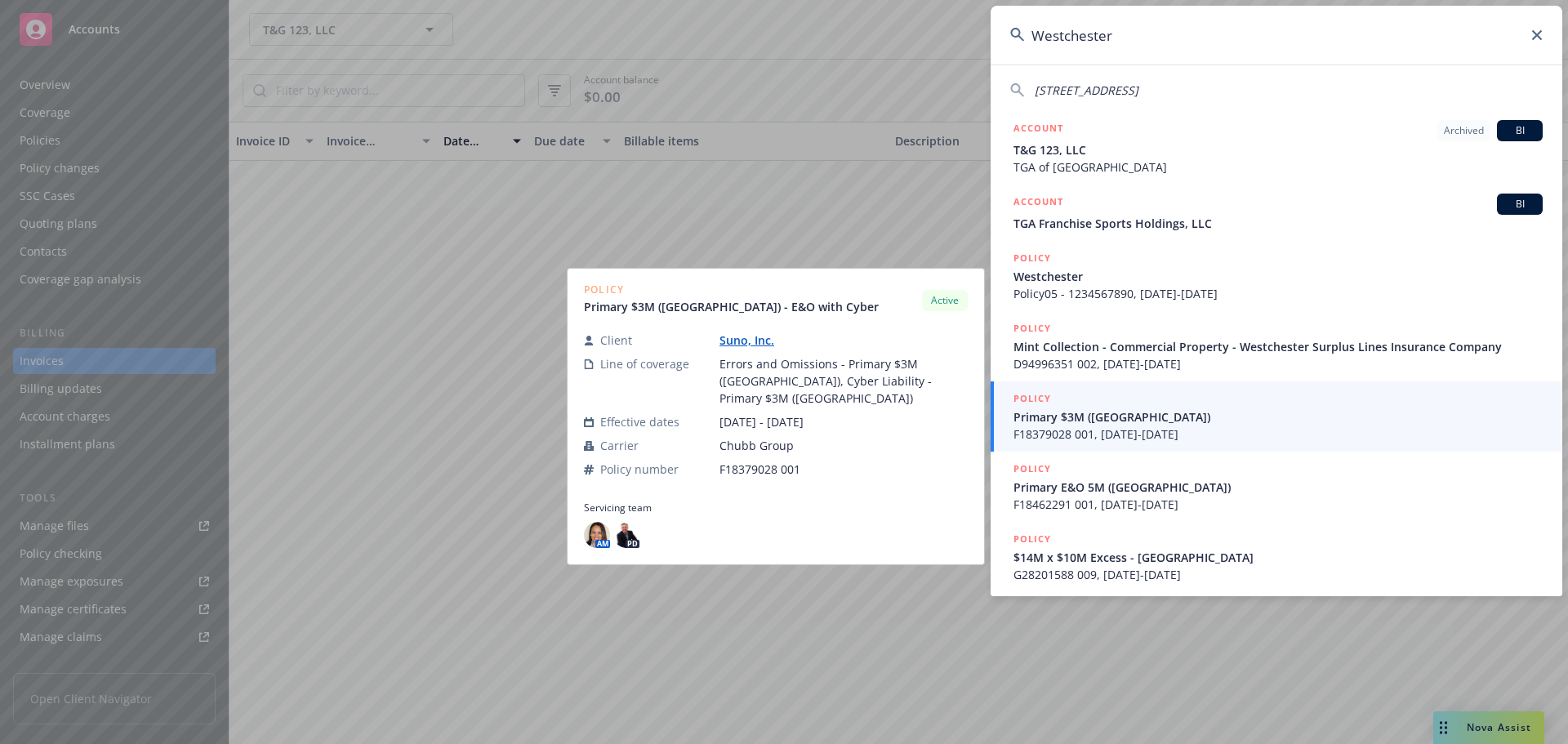
type input "Westchester"
click at [1278, 434] on span "F18379028 001, 06/17/2025-06/17/2026" at bounding box center [1278, 434] width 530 height 17
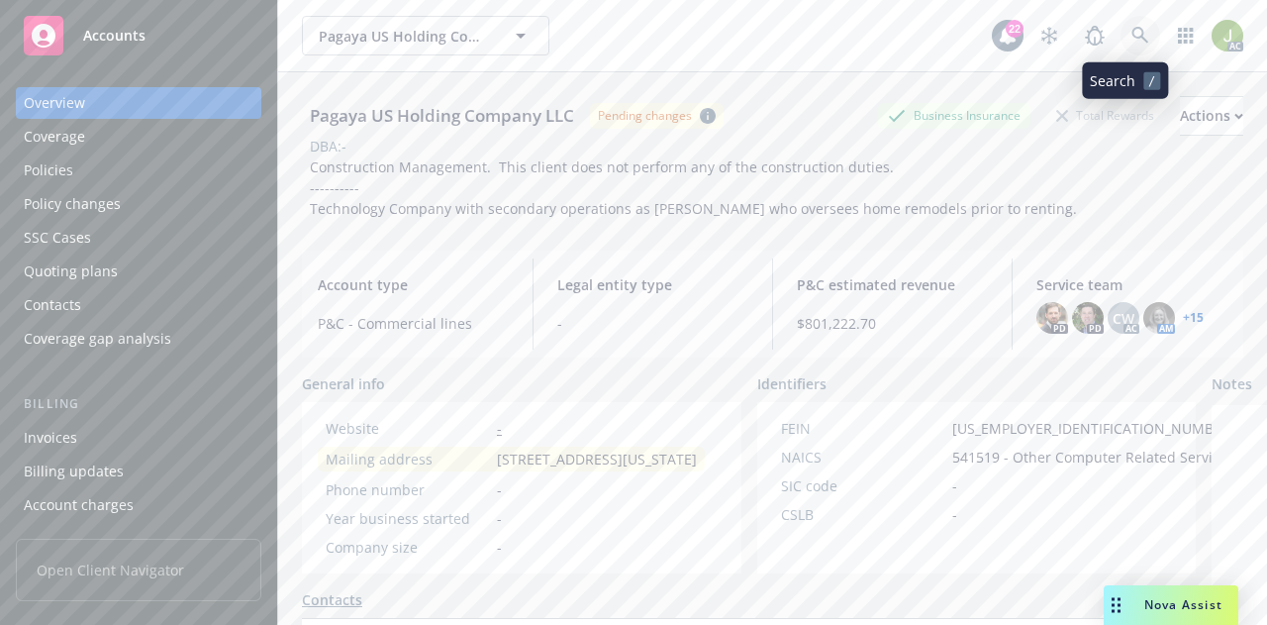
click at [1132, 39] on icon at bounding box center [1141, 36] width 18 height 18
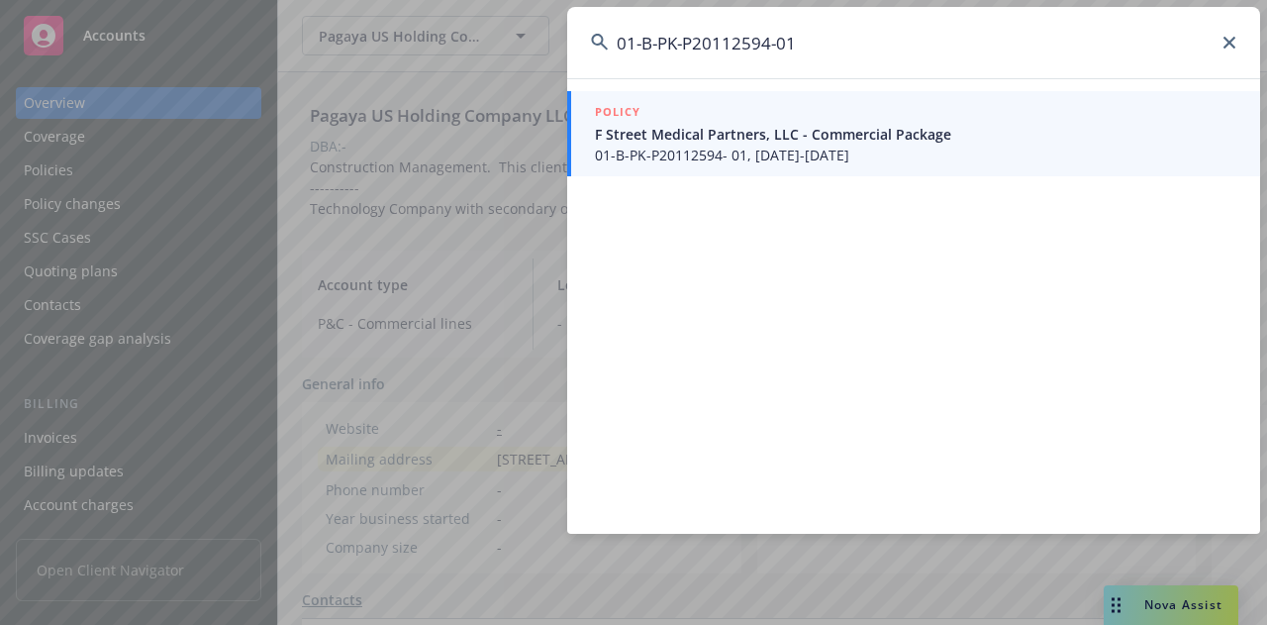
type input "01-B-PK-P20112594-01"
click at [684, 141] on span "F Street Medical Partners, LLC - Commercial Package" at bounding box center [916, 134] width 642 height 21
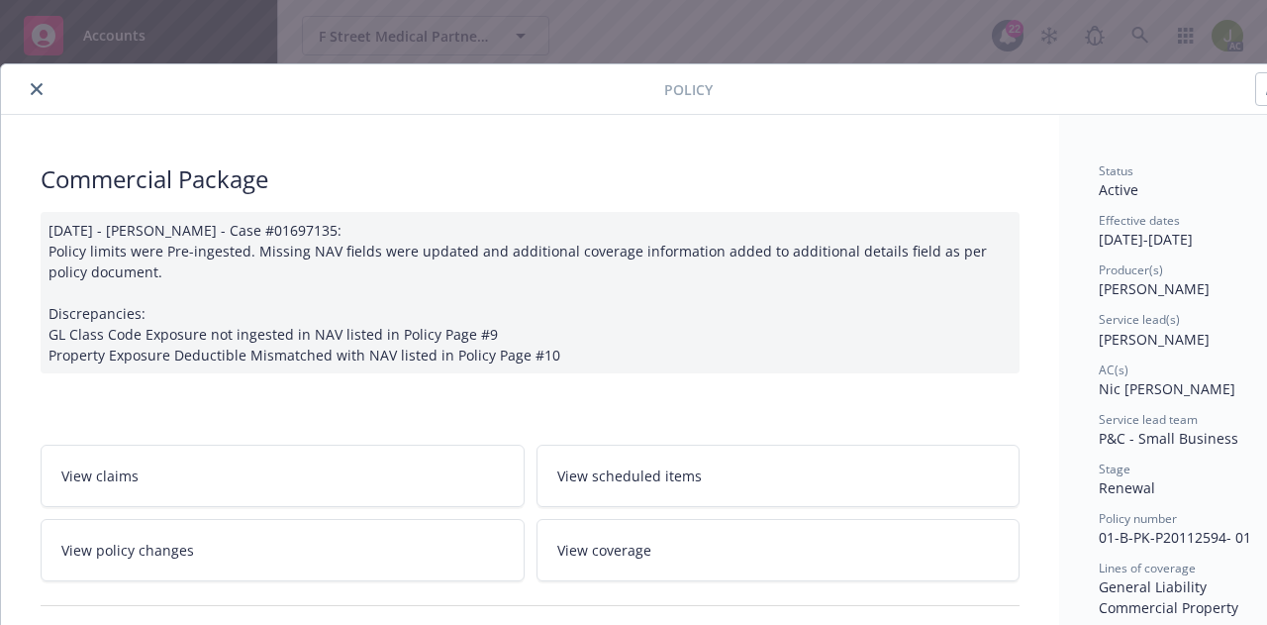
click at [36, 93] on icon "close" at bounding box center [37, 89] width 12 height 12
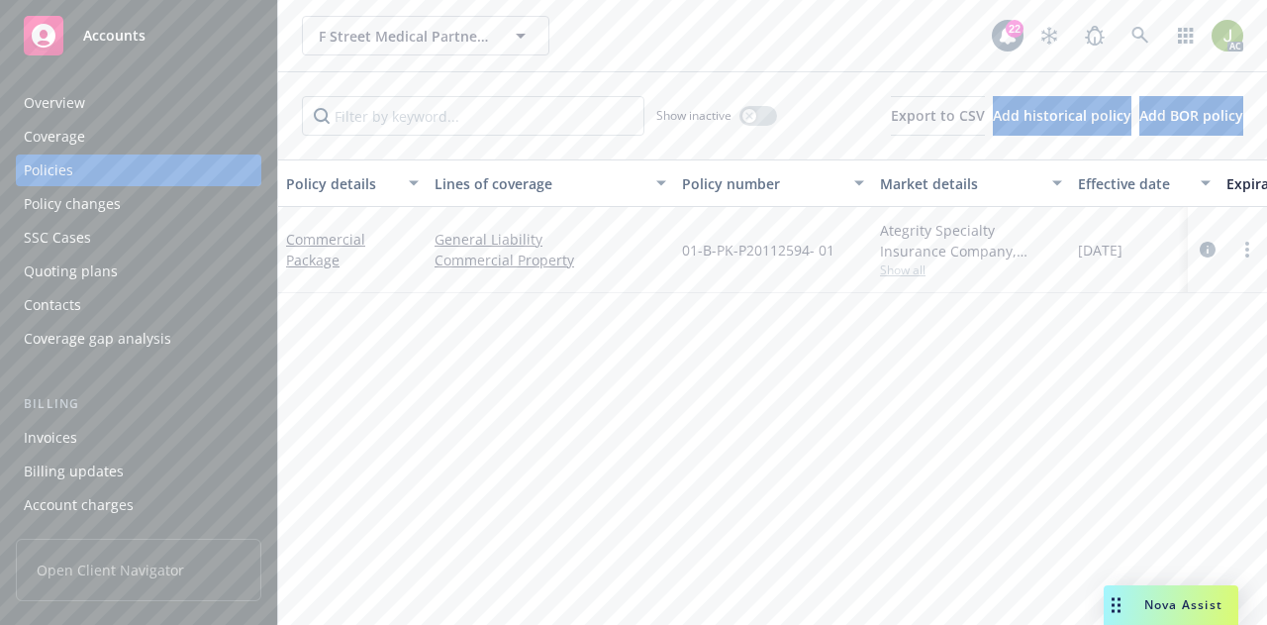
click at [119, 437] on div "Invoices" at bounding box center [139, 438] width 230 height 32
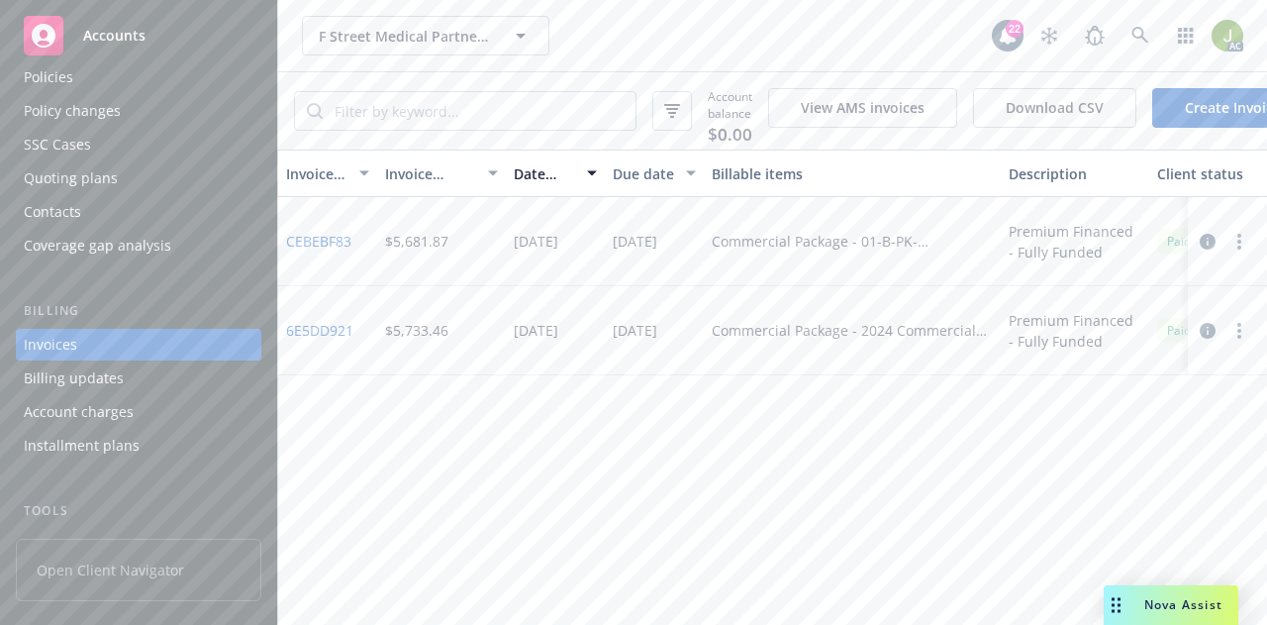
click at [340, 250] on link "CEBEBF83" at bounding box center [318, 241] width 65 height 21
